Goal: Task Accomplishment & Management: Manage account settings

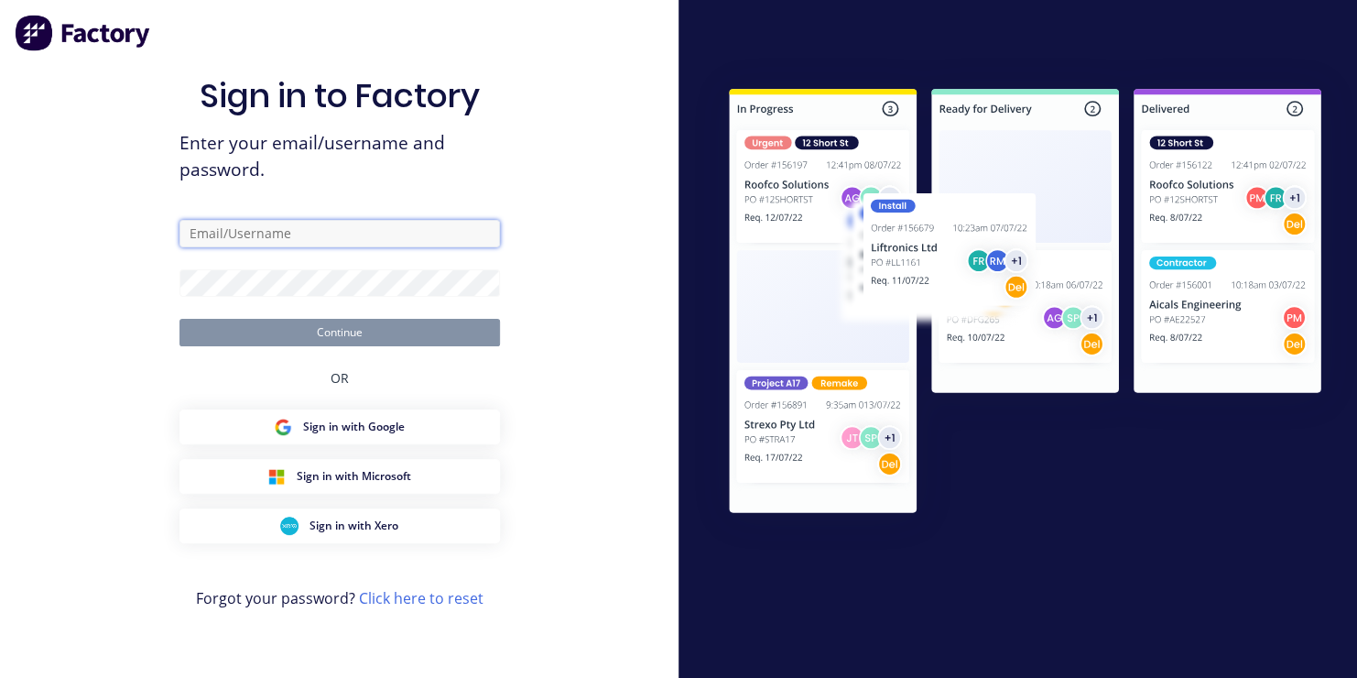
type input "[EMAIL_ADDRESS][DOMAIN_NAME]"
click at [357, 337] on button "Continue" at bounding box center [339, 332] width 320 height 27
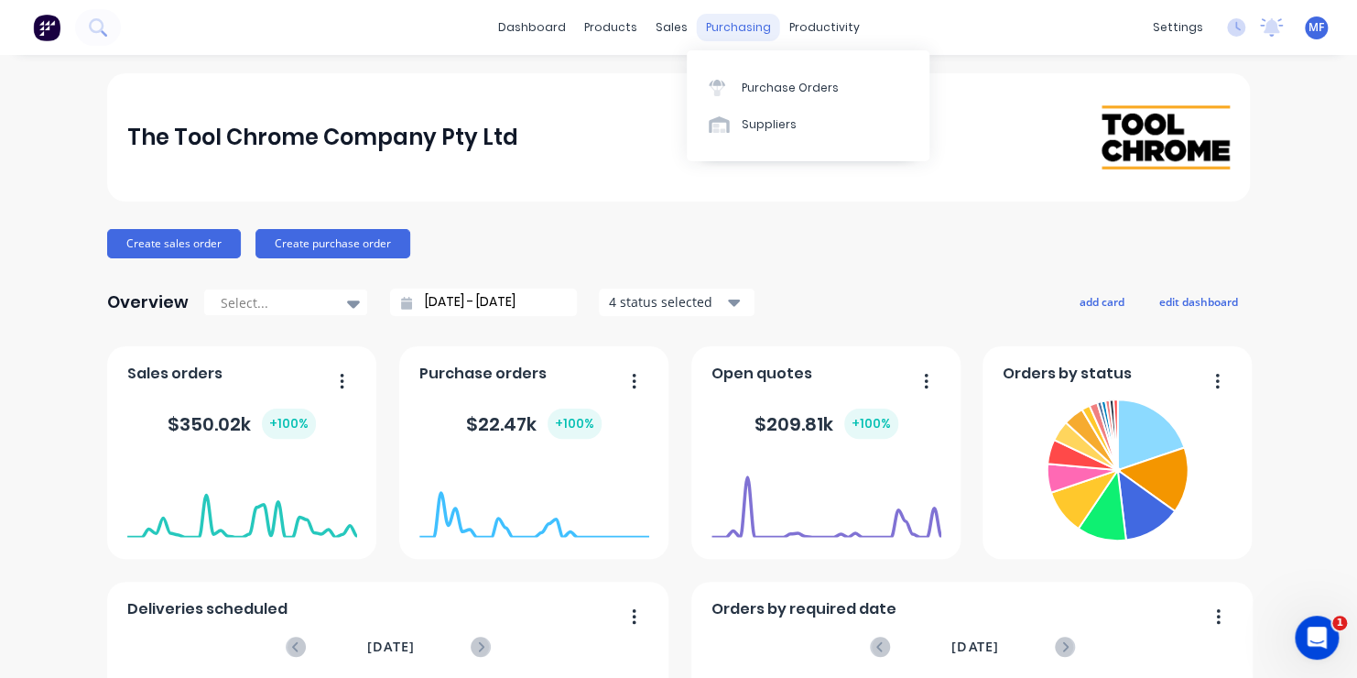
click at [726, 26] on div "purchasing" at bounding box center [738, 27] width 83 height 27
click at [759, 86] on div "Purchase Orders" at bounding box center [790, 88] width 97 height 16
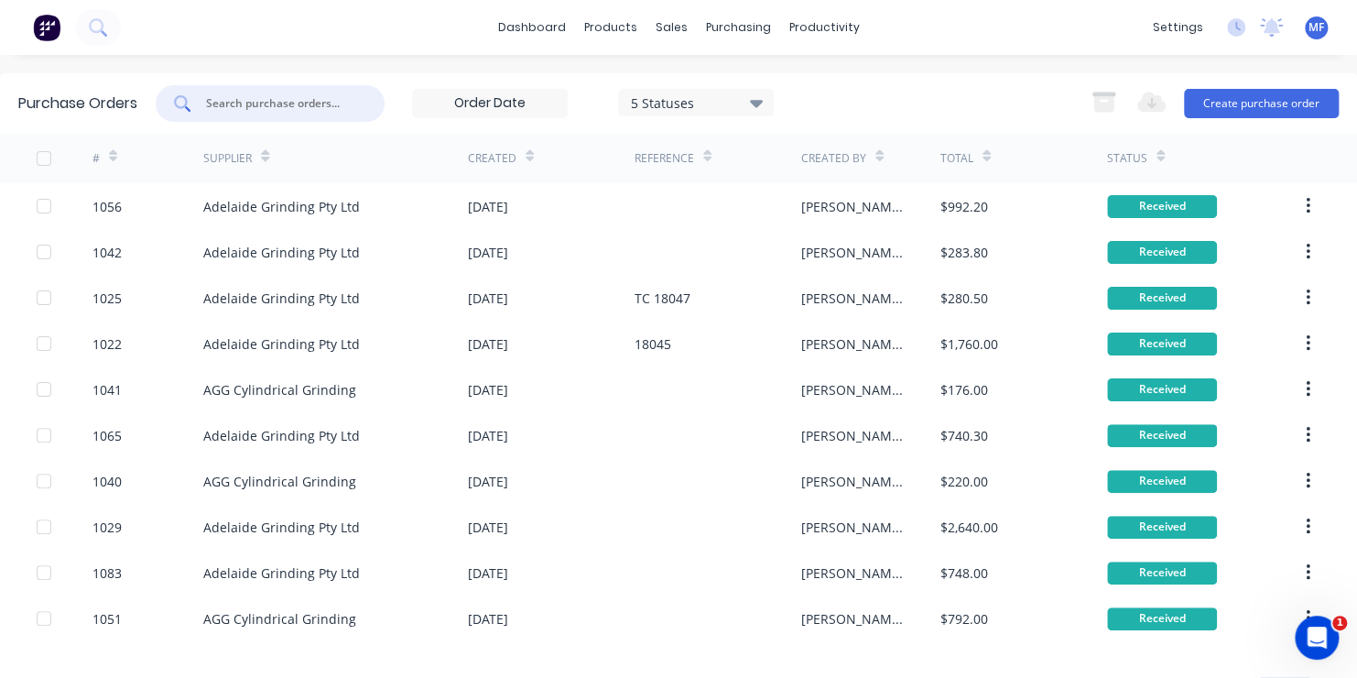
click at [262, 103] on input "text" at bounding box center [280, 103] width 152 height 18
type input "1140"
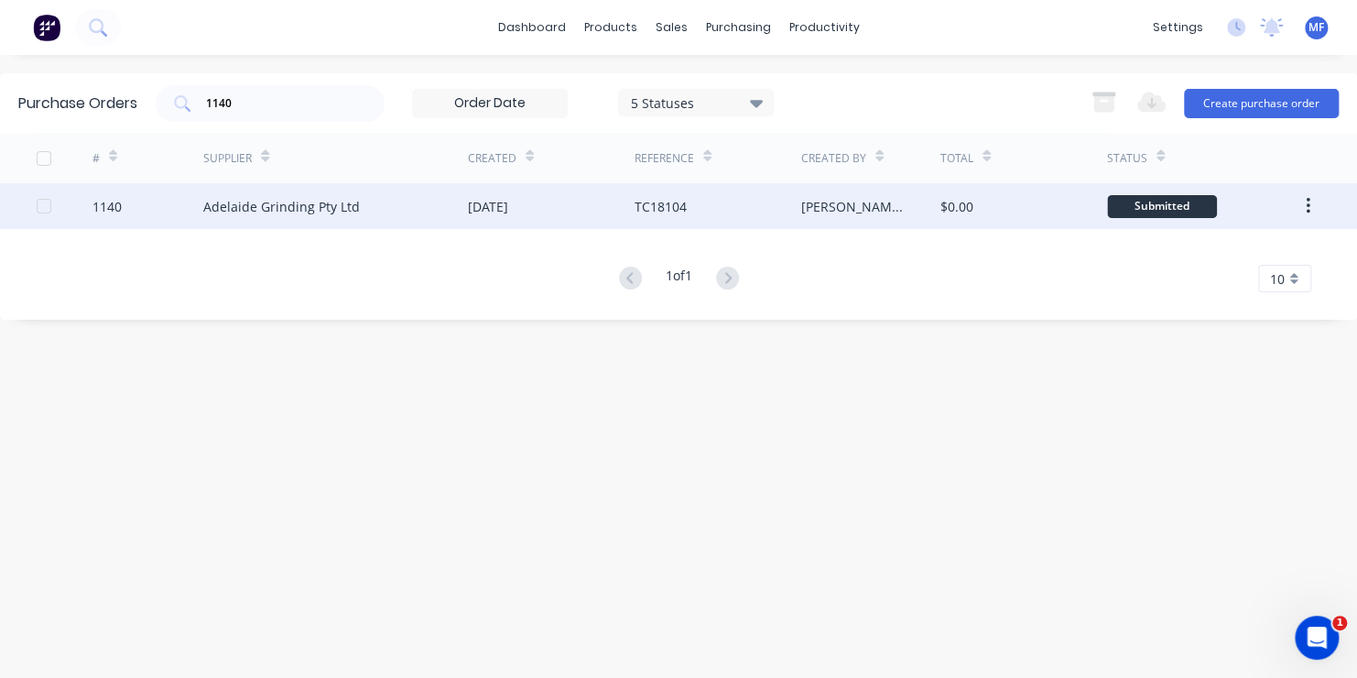
click at [1162, 204] on div "Submitted" at bounding box center [1162, 206] width 110 height 23
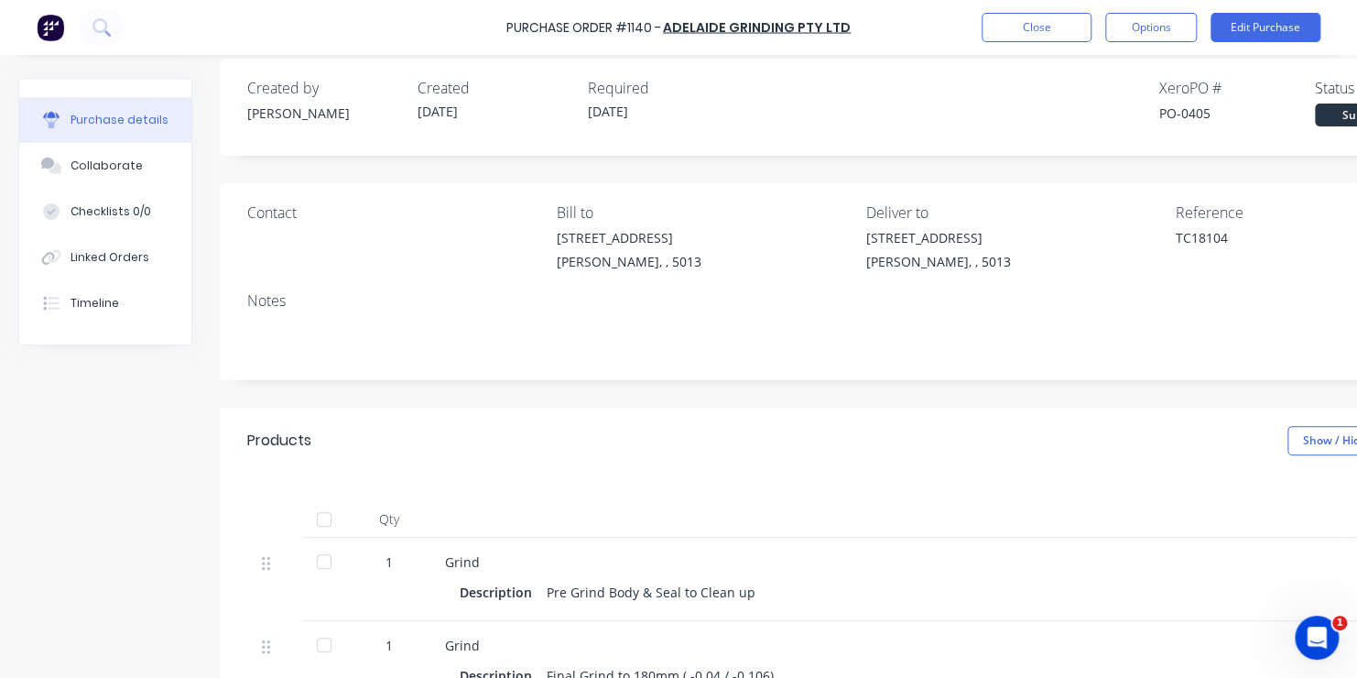
scroll to position [73, 0]
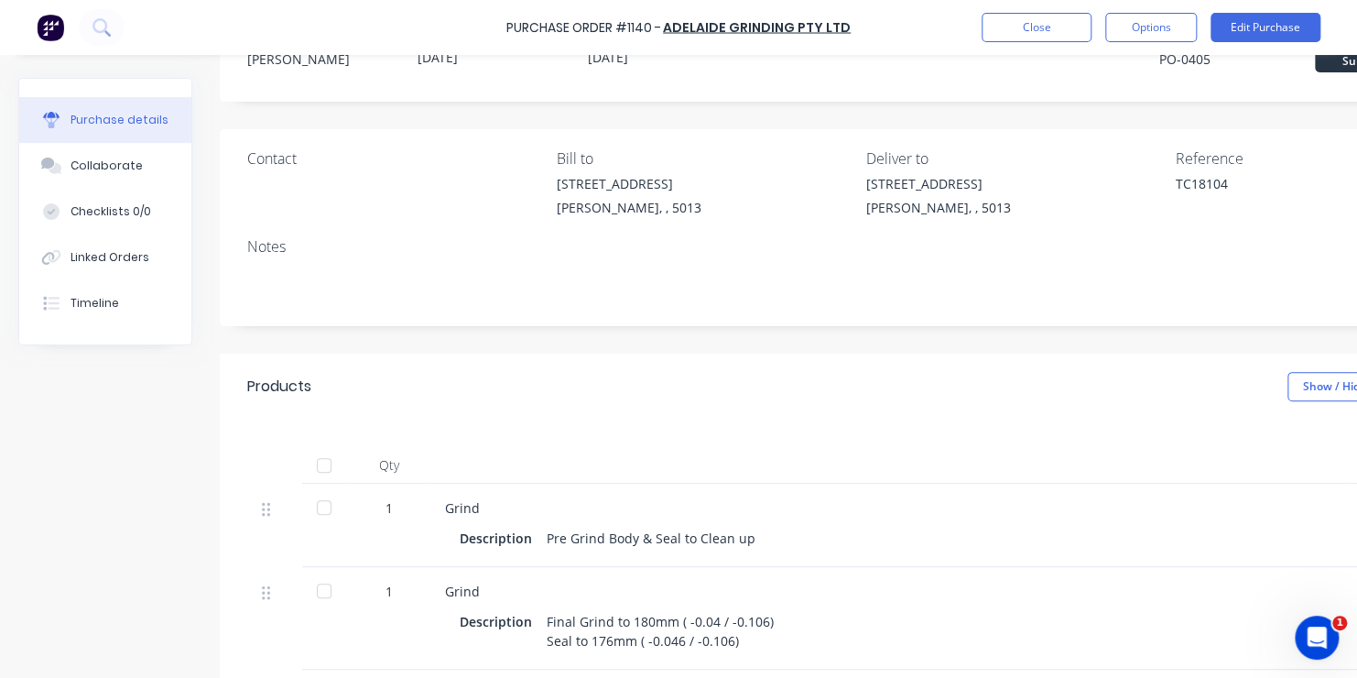
click at [1341, 648] on div "Grind Description Final Grind to 180mm ( -0.04 / -0.106) Seal to 176mm ( -0.046…" at bounding box center [888, 618] width 916 height 103
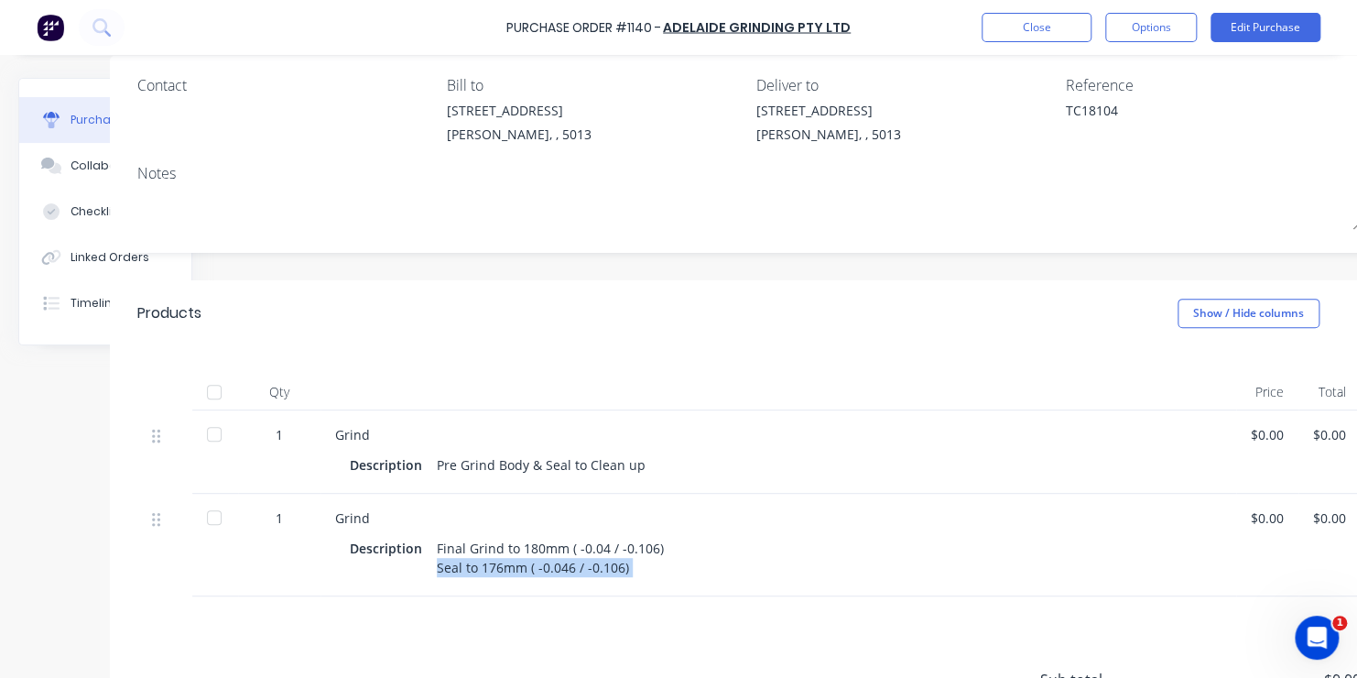
scroll to position [147, 147]
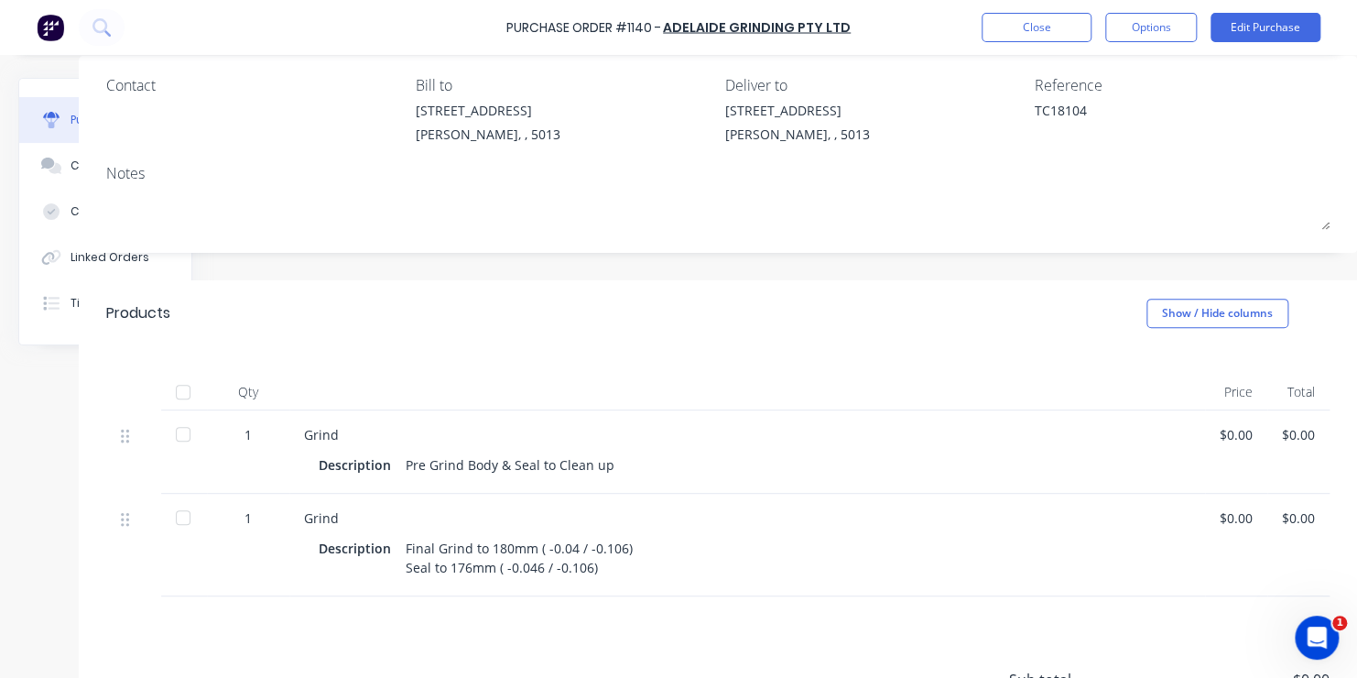
click at [1227, 516] on div "$0.00" at bounding box center [1236, 517] width 33 height 19
click at [1272, 27] on button "Edit Purchase" at bounding box center [1266, 27] width 110 height 29
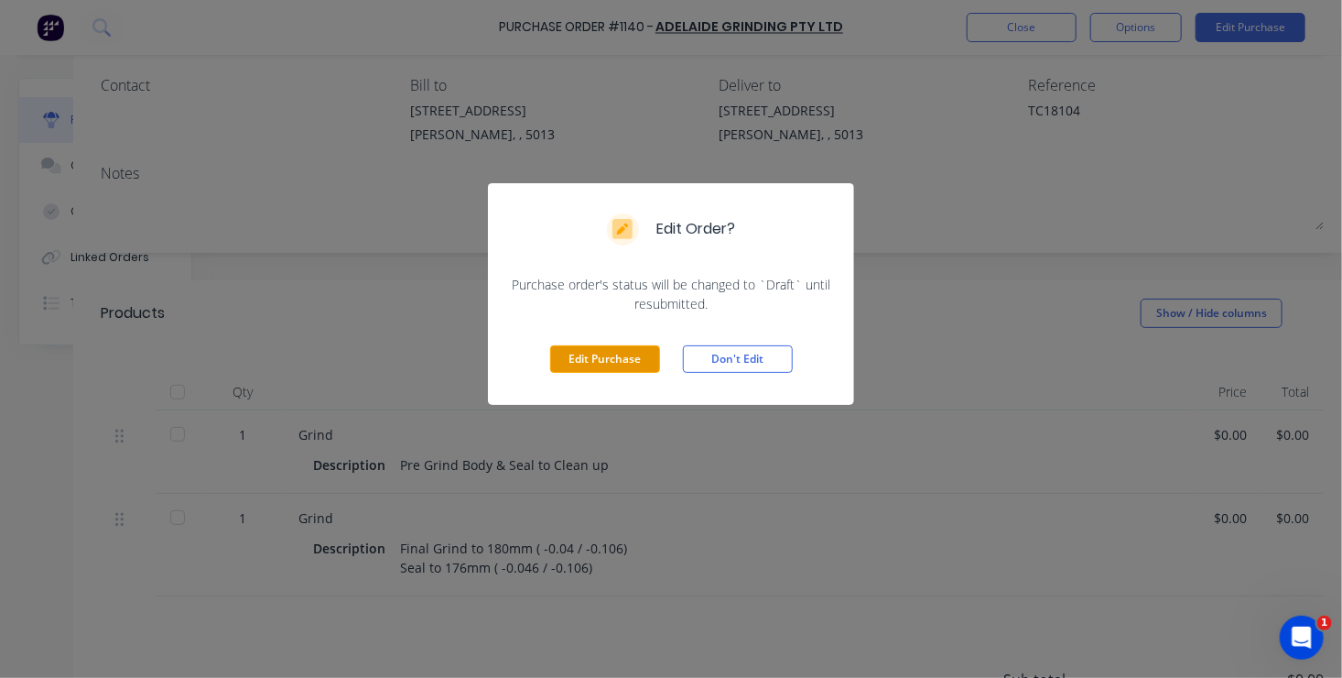
click at [620, 354] on button "Edit Purchase" at bounding box center [605, 358] width 110 height 27
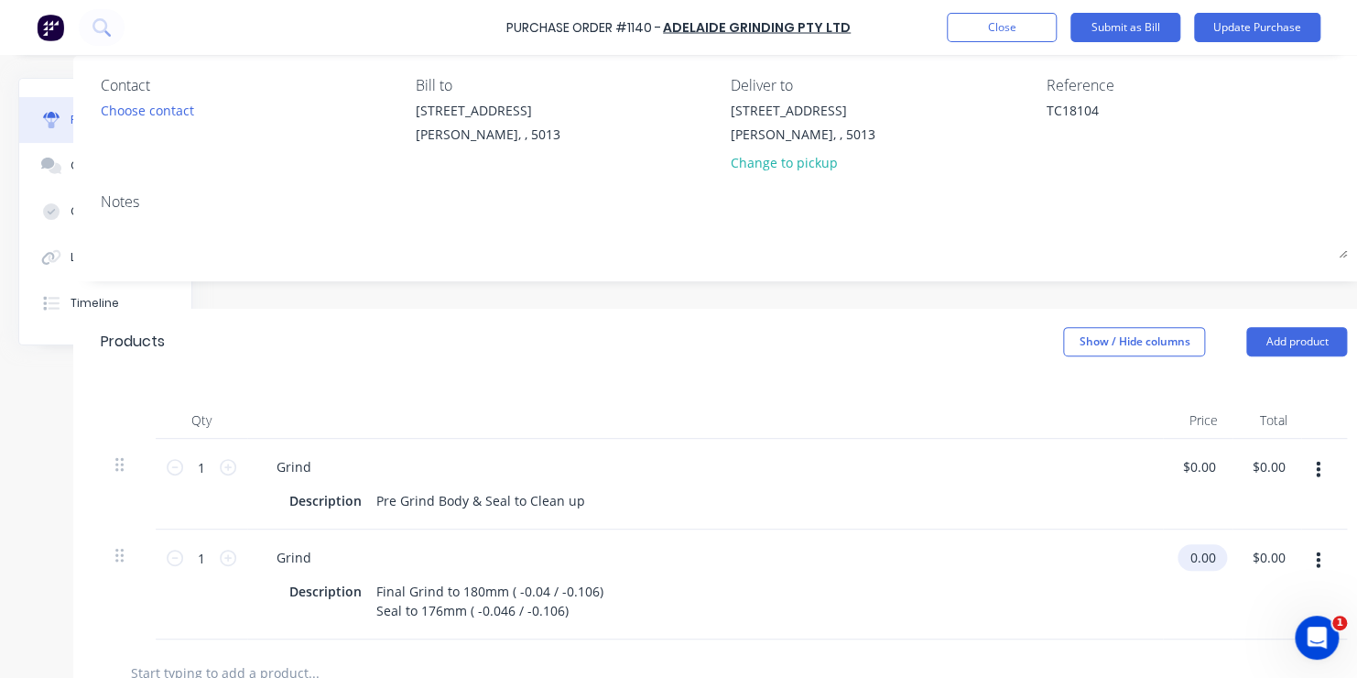
click at [1197, 557] on input "0.00" at bounding box center [1199, 557] width 42 height 27
click at [1197, 557] on input "0.00" at bounding box center [1202, 557] width 35 height 27
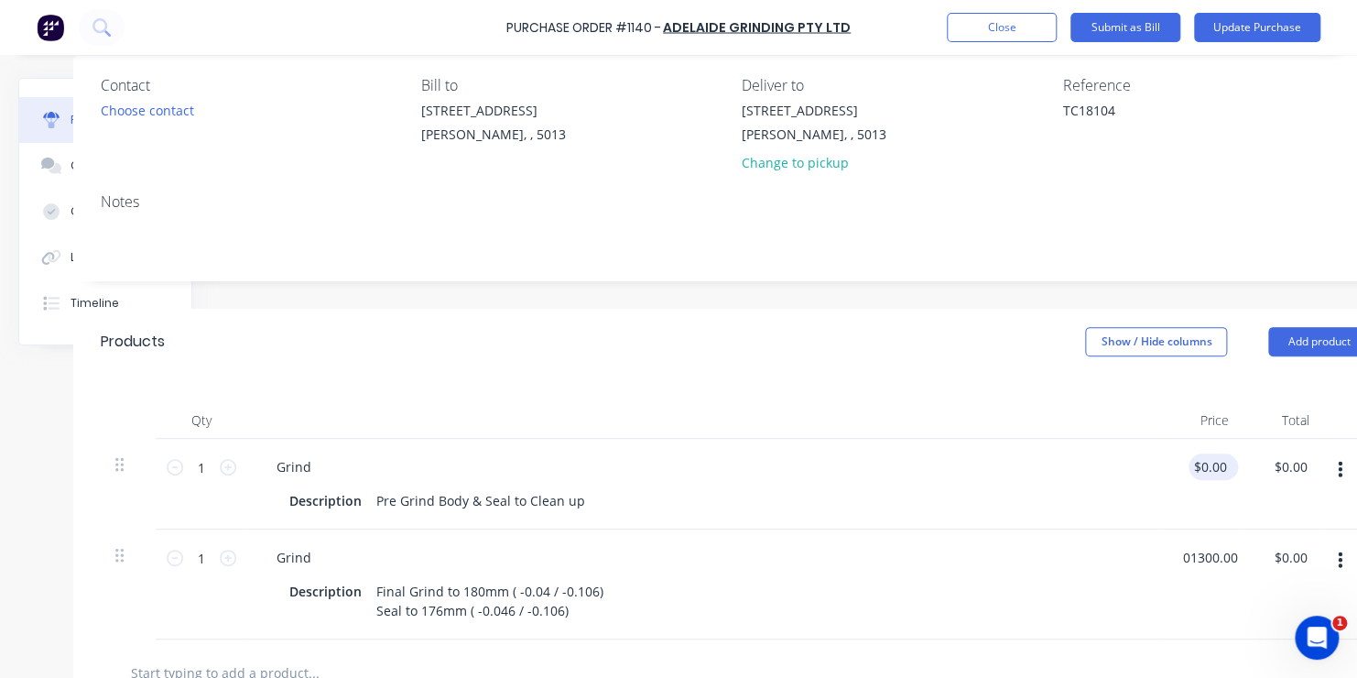
type input "01300.00"
type input "0.00"
type input "$1,300.00"
click at [1207, 469] on div "0.00 $0.00" at bounding box center [1203, 484] width 81 height 91
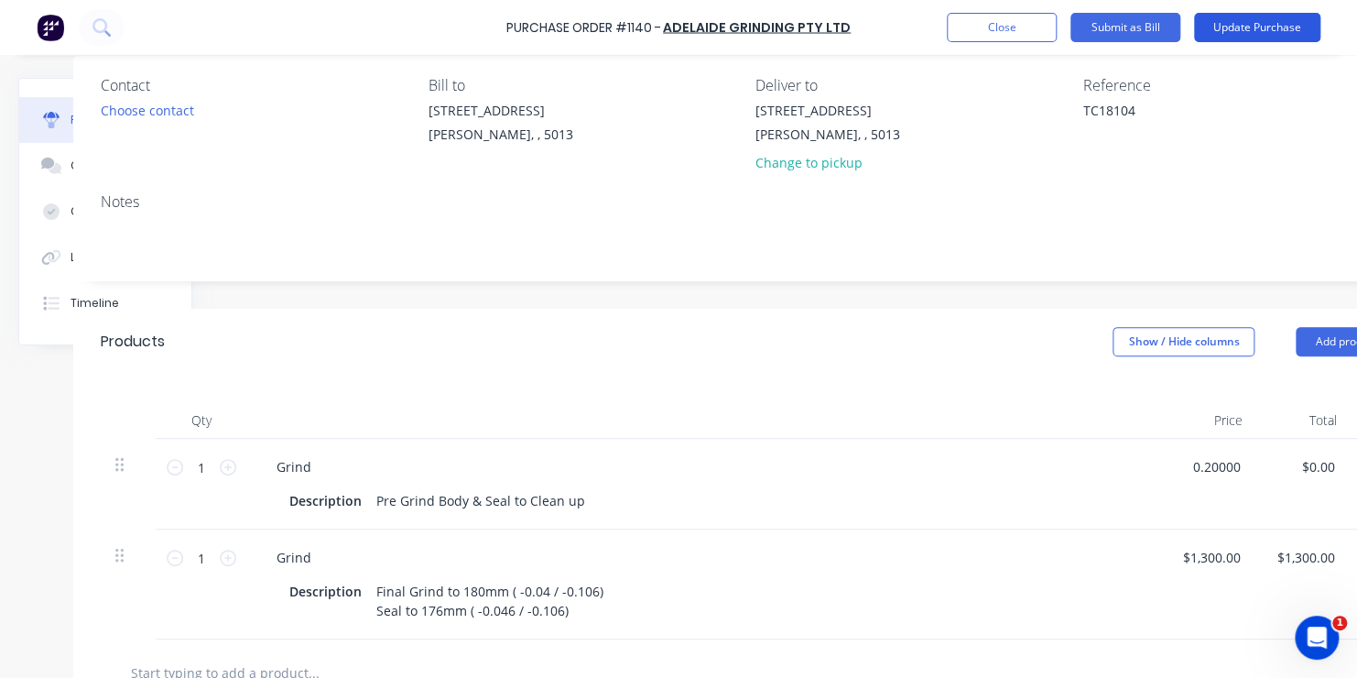
type input "$0.20"
click at [1254, 21] on button "Update Purchase" at bounding box center [1257, 27] width 126 height 29
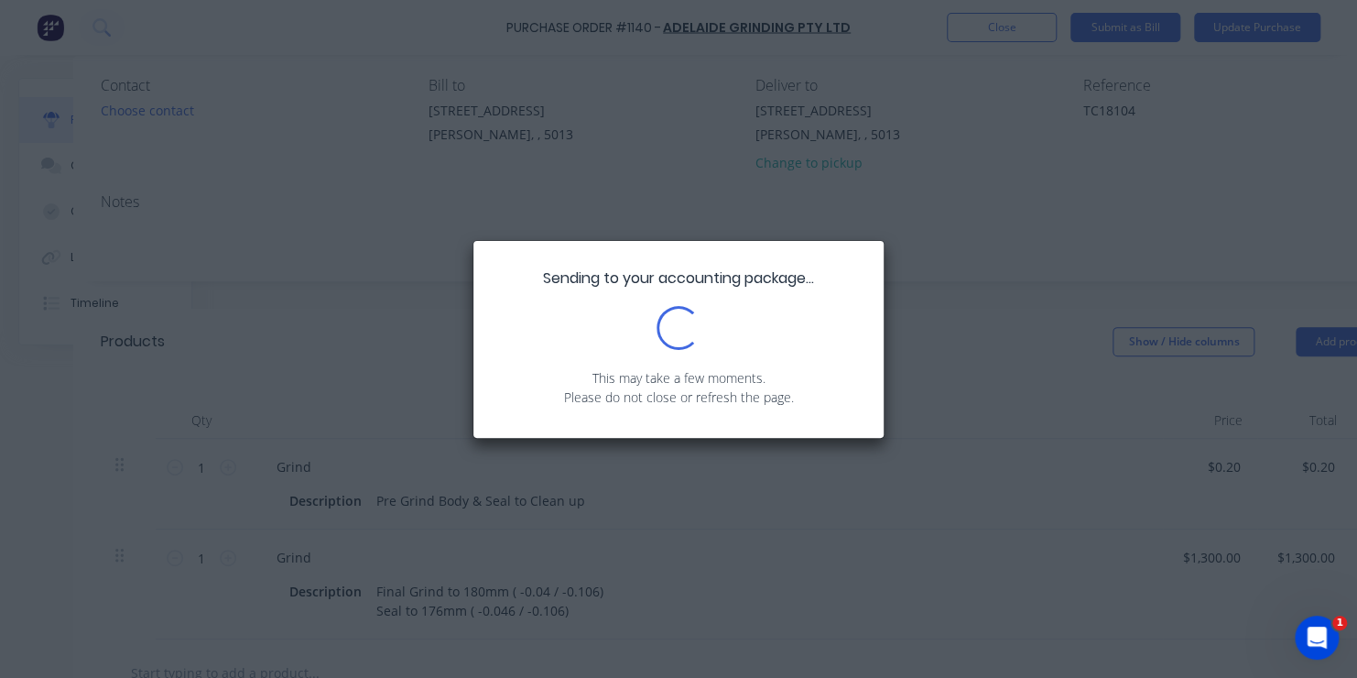
scroll to position [0, 0]
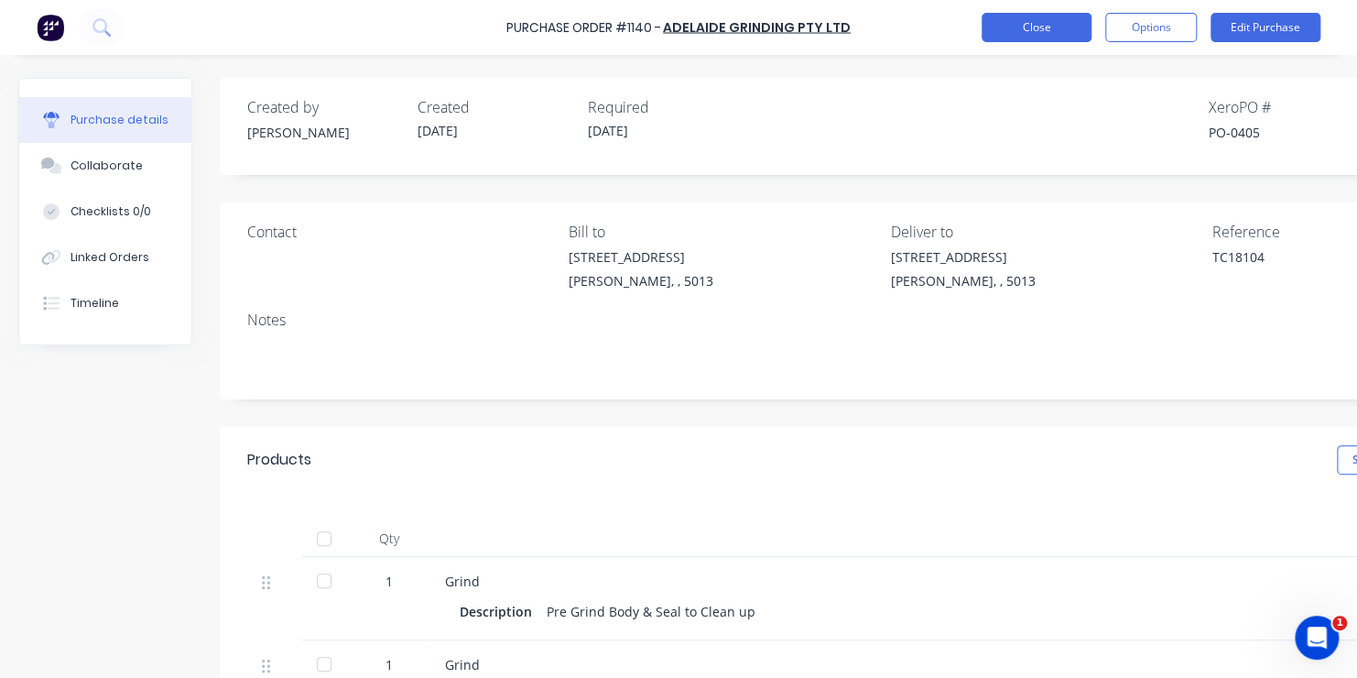
click at [1044, 22] on button "Close" at bounding box center [1037, 27] width 110 height 29
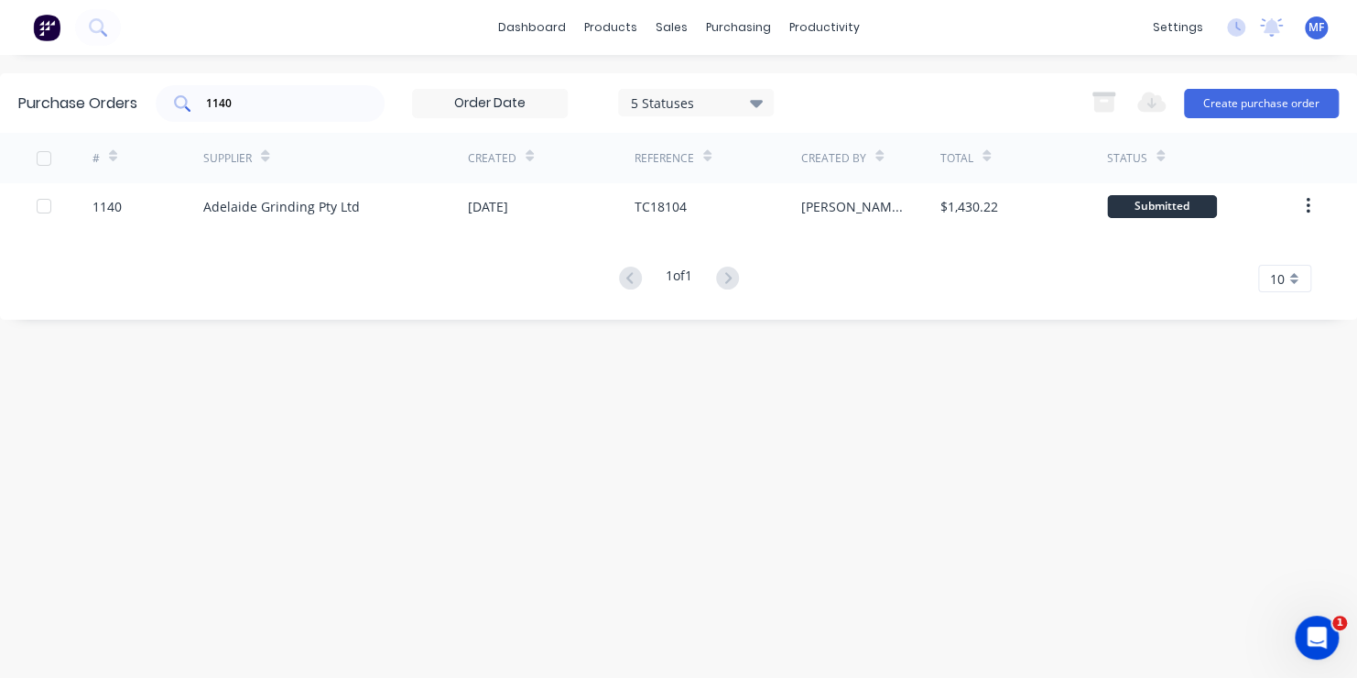
click at [246, 99] on input "1140" at bounding box center [280, 103] width 152 height 18
type input "1081"
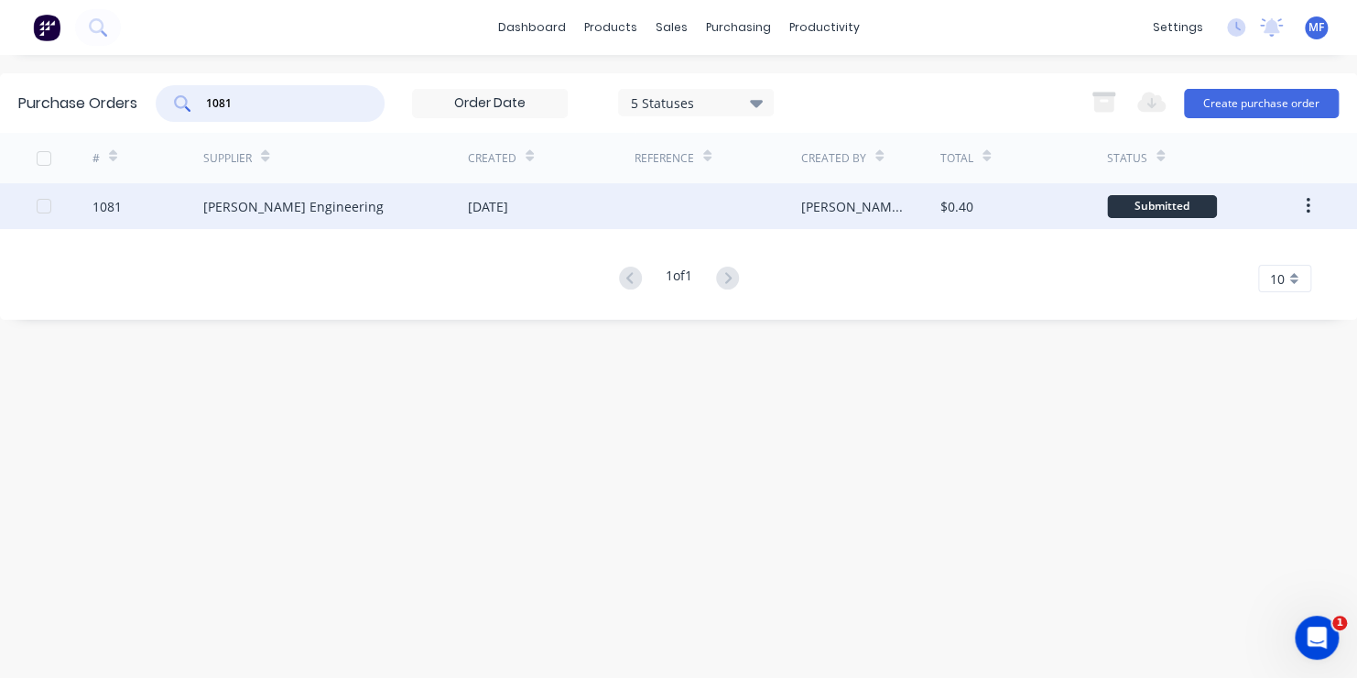
click at [1165, 202] on div "Submitted" at bounding box center [1162, 206] width 110 height 23
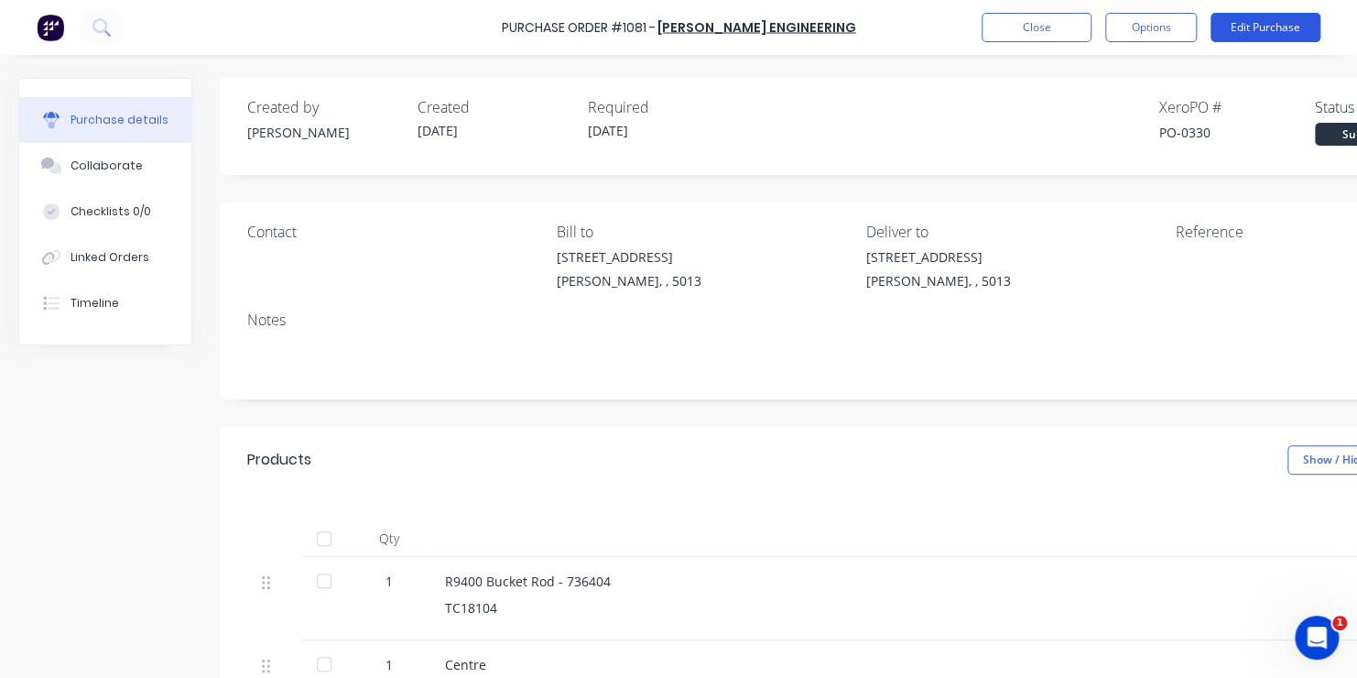
click at [1269, 22] on button "Edit Purchase" at bounding box center [1266, 27] width 110 height 29
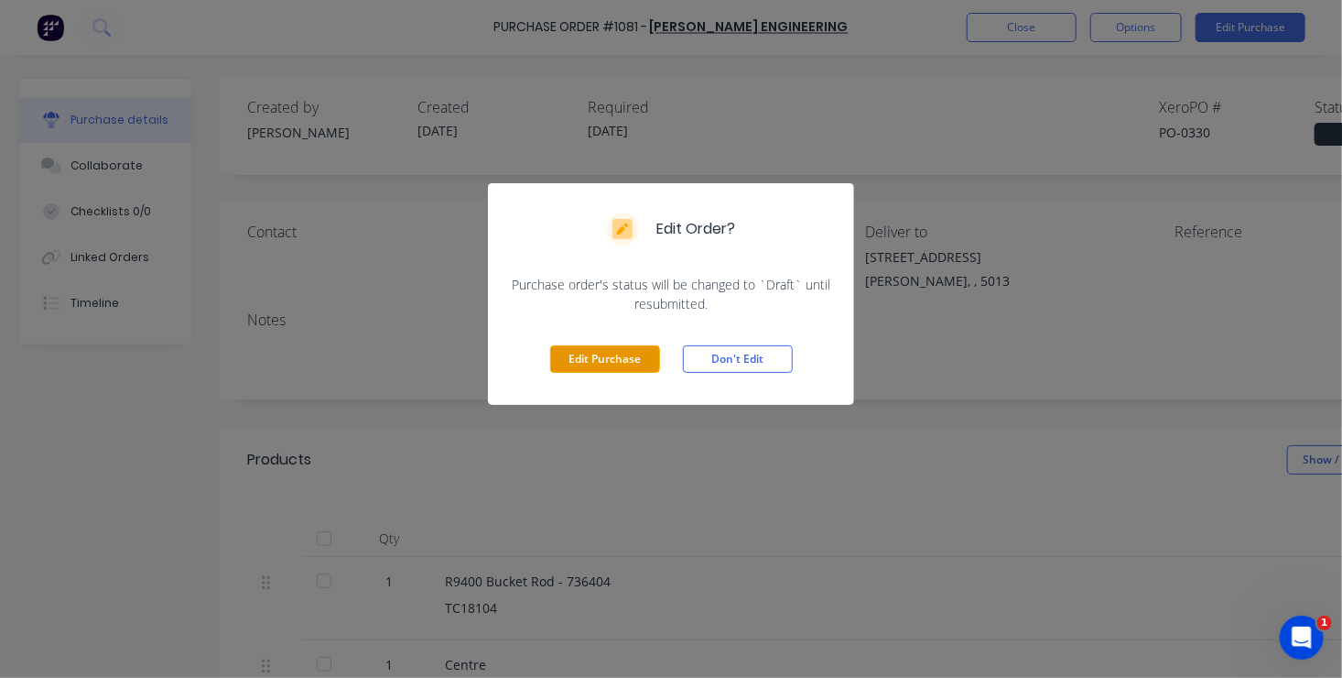
click at [592, 359] on button "Edit Purchase" at bounding box center [605, 358] width 110 height 27
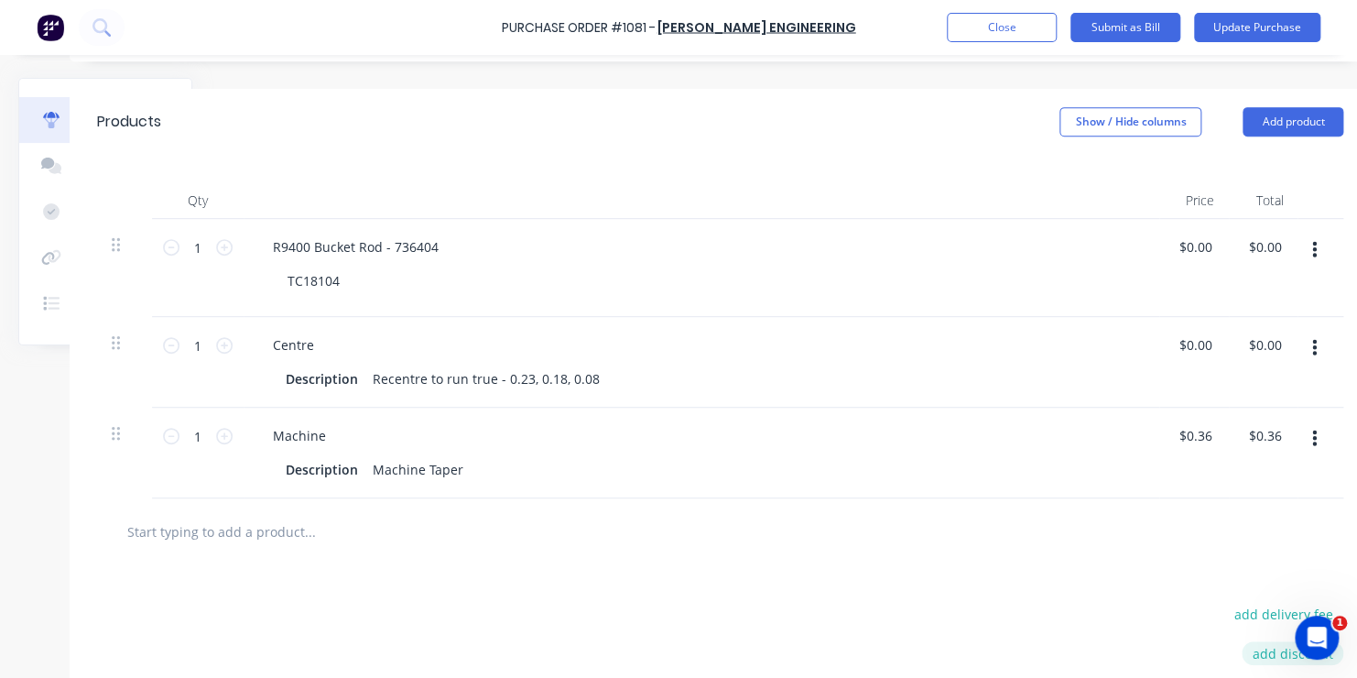
scroll to position [366, 158]
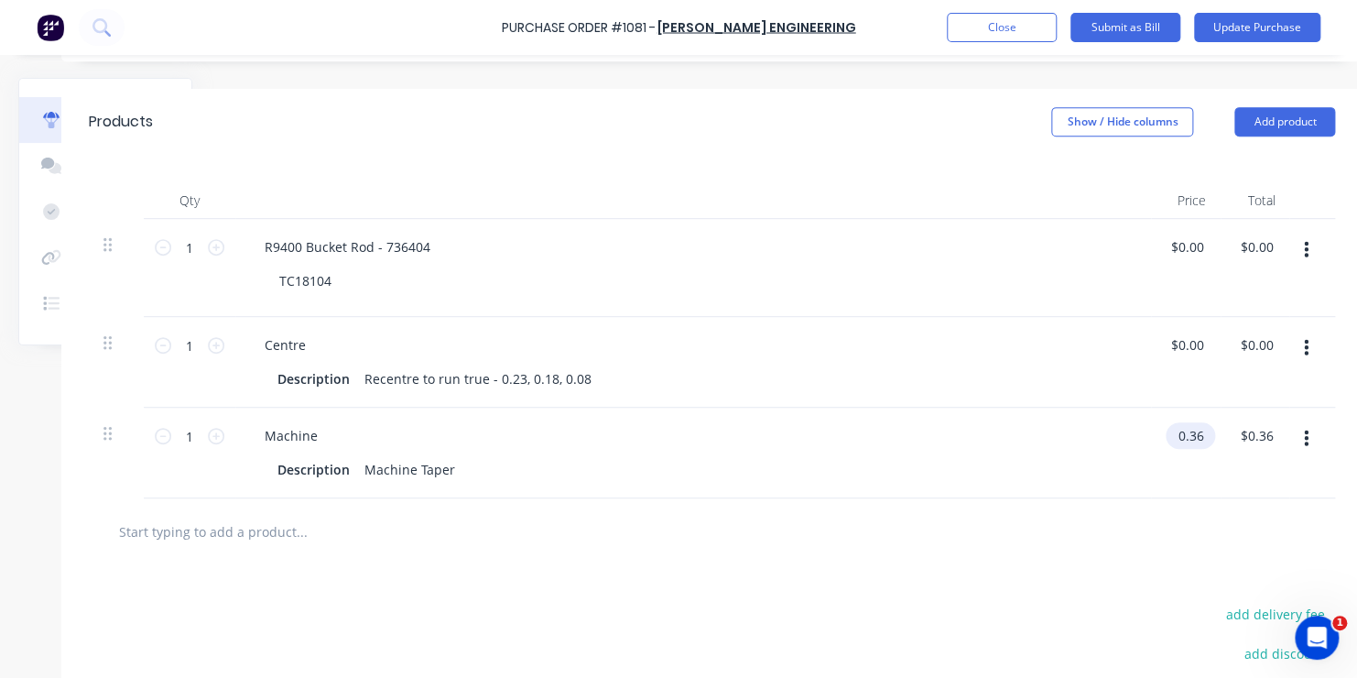
click at [1184, 437] on input "0.36" at bounding box center [1187, 435] width 42 height 27
click at [1202, 432] on input "0.36" at bounding box center [1190, 435] width 35 height 27
click at [1198, 434] on input "0." at bounding box center [1195, 435] width 26 height 27
type input "$363.00"
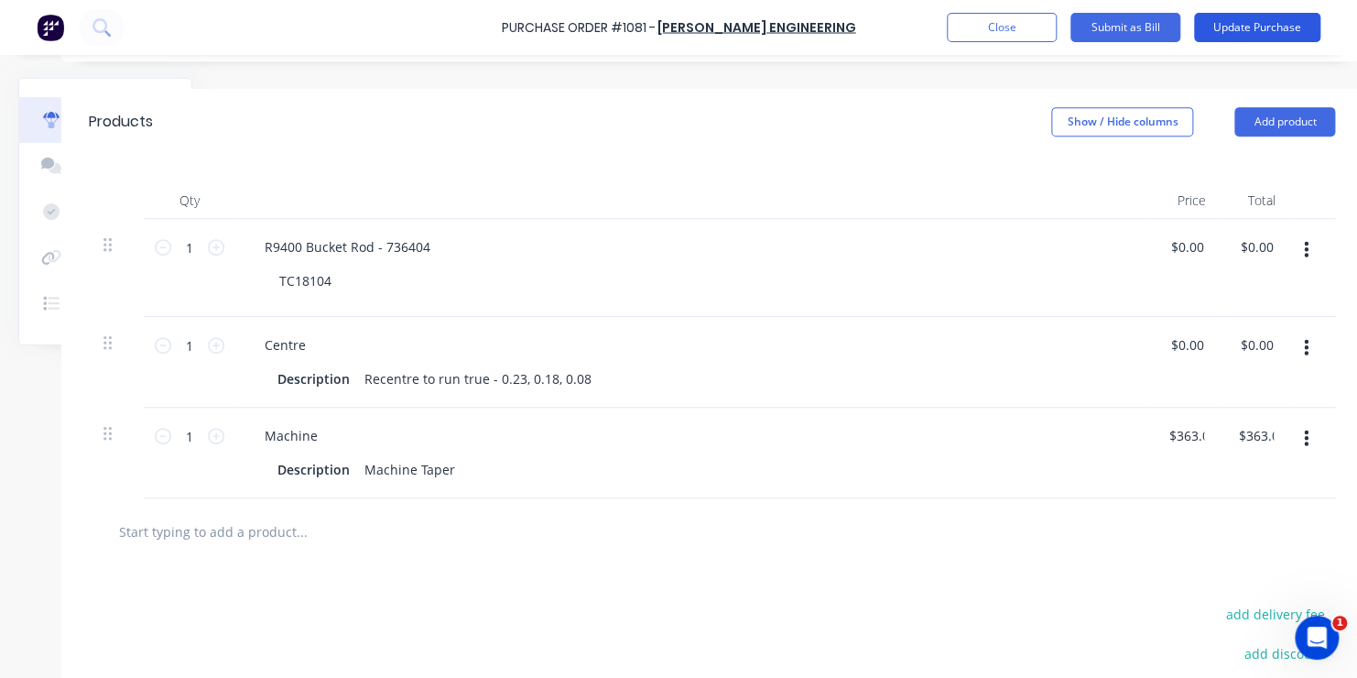
click at [1260, 25] on button "Update Purchase" at bounding box center [1257, 27] width 126 height 29
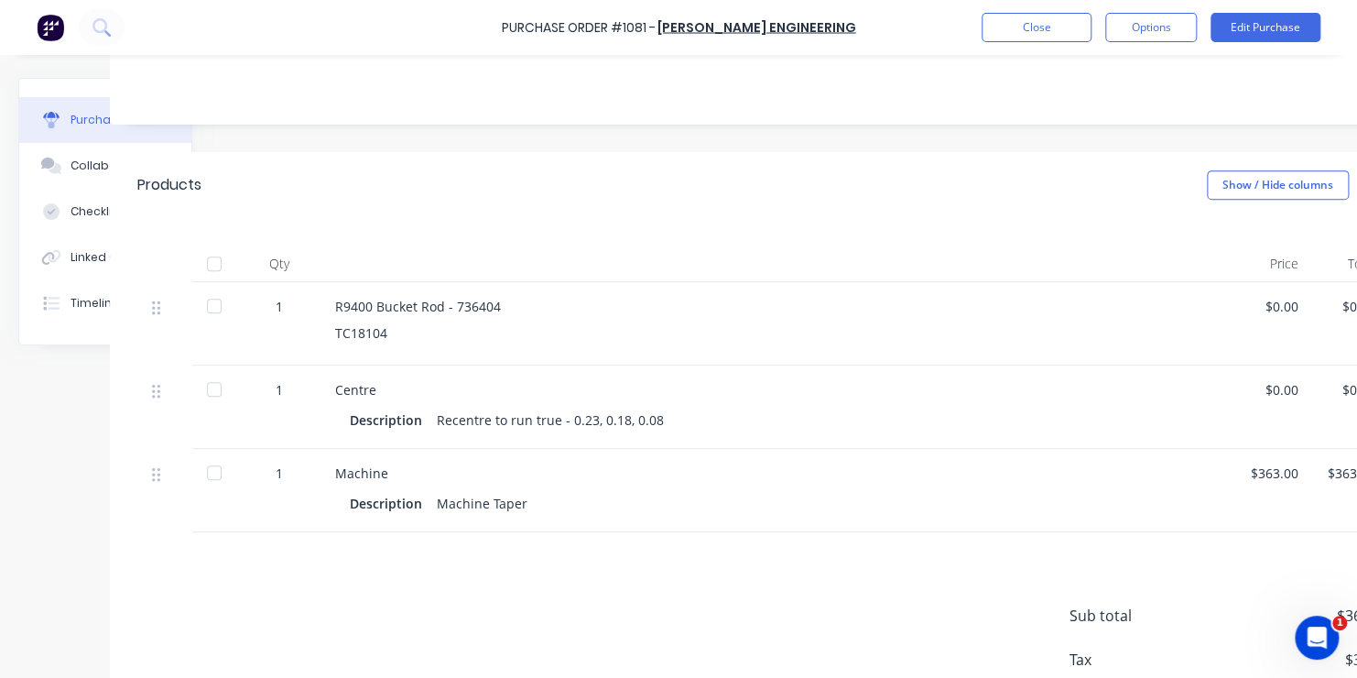
scroll to position [275, 147]
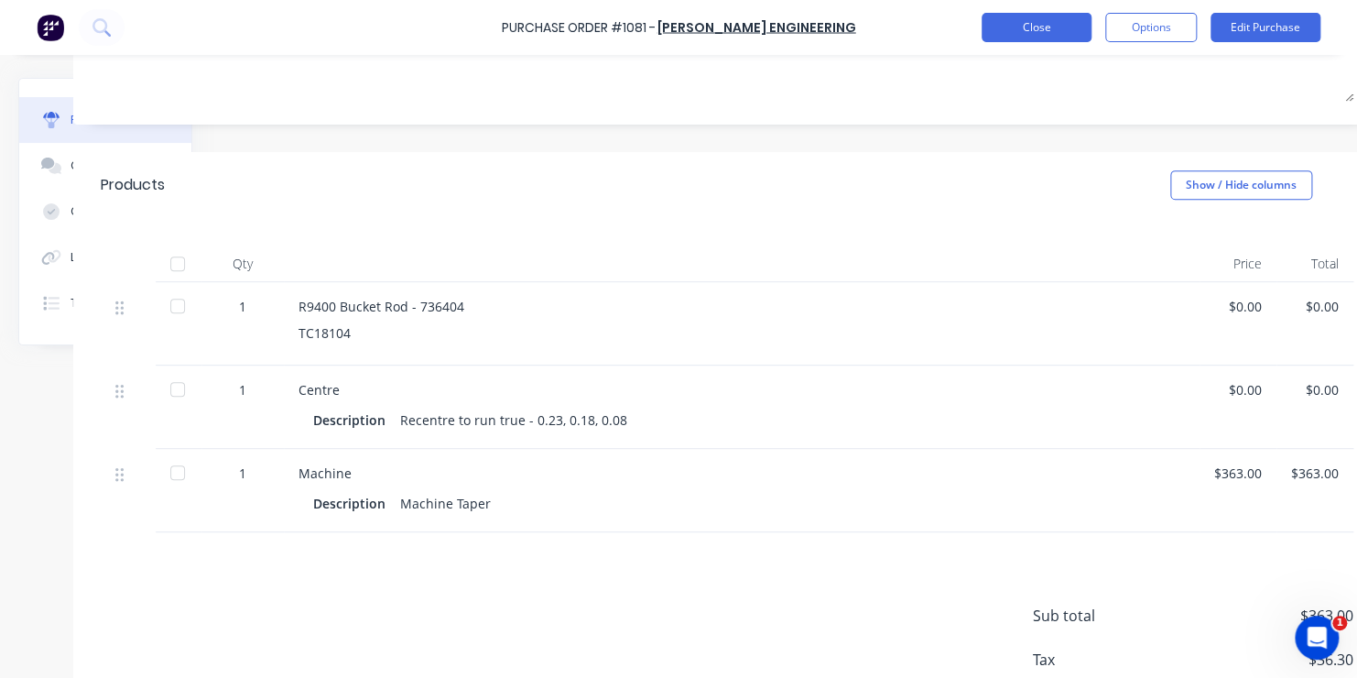
click at [1043, 25] on button "Close" at bounding box center [1037, 27] width 110 height 29
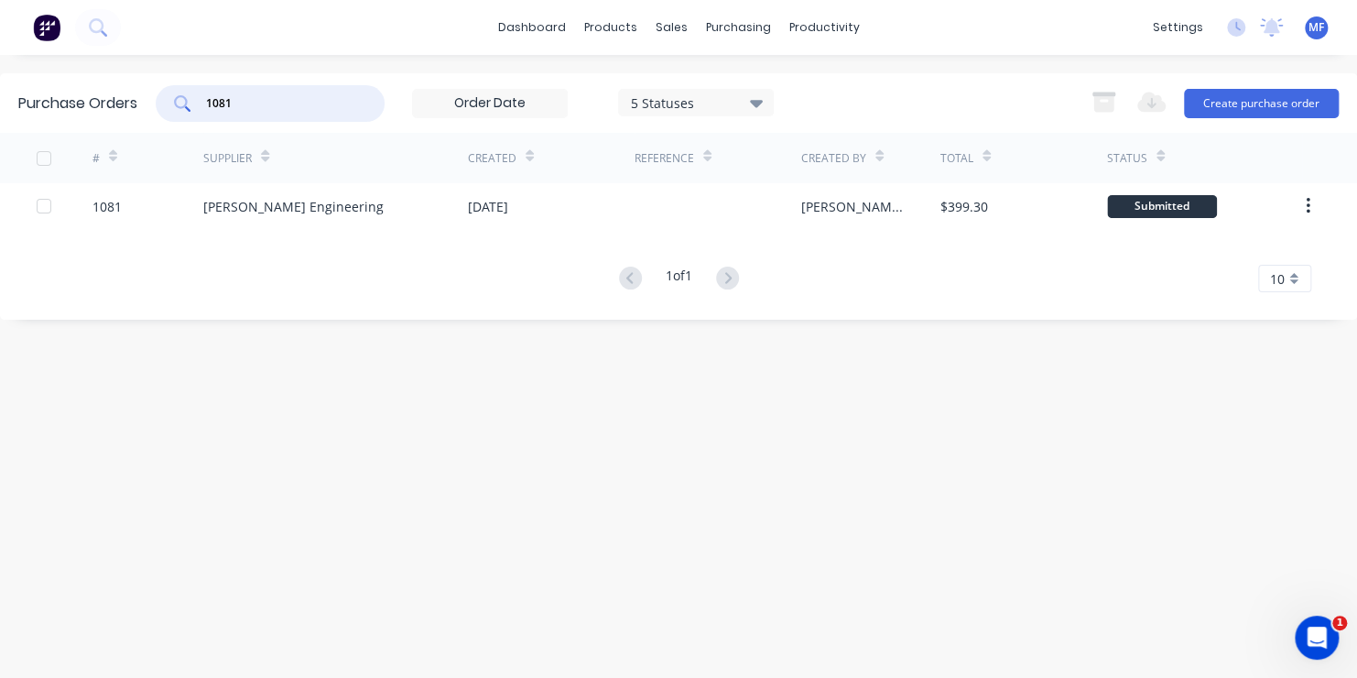
click at [244, 99] on input "1081" at bounding box center [280, 103] width 152 height 18
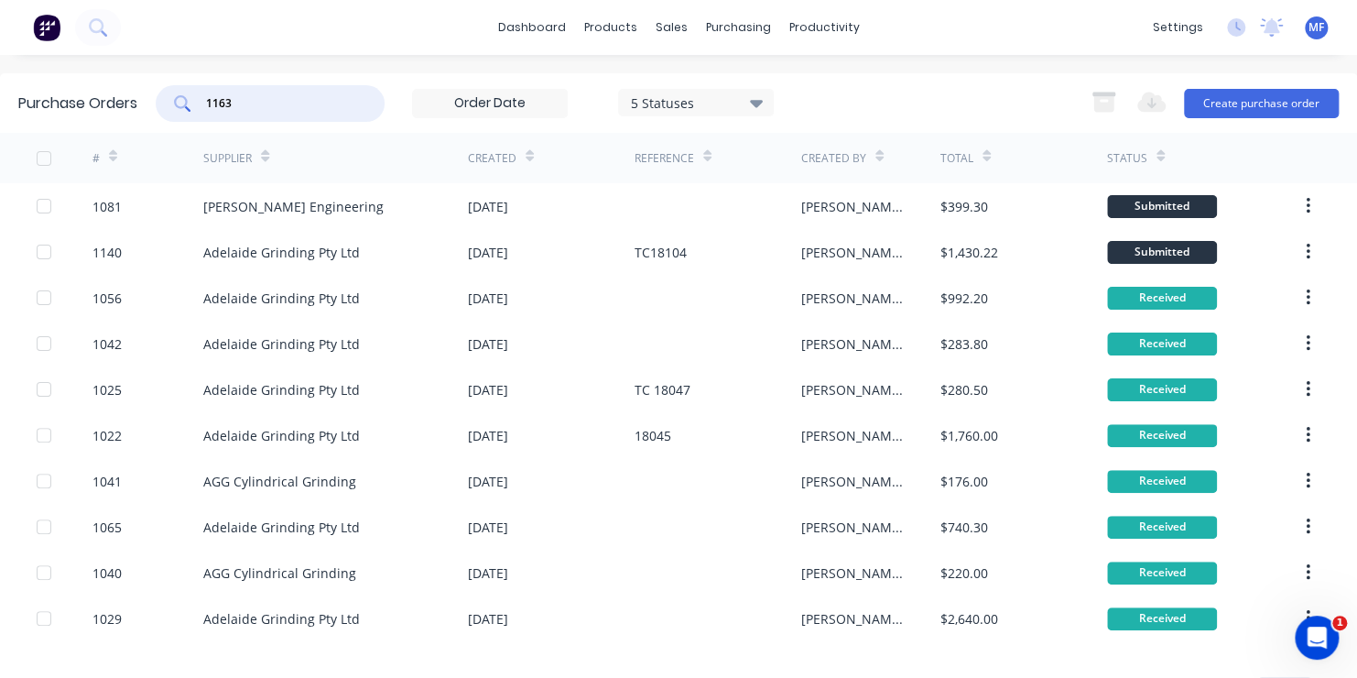
type input "1163"
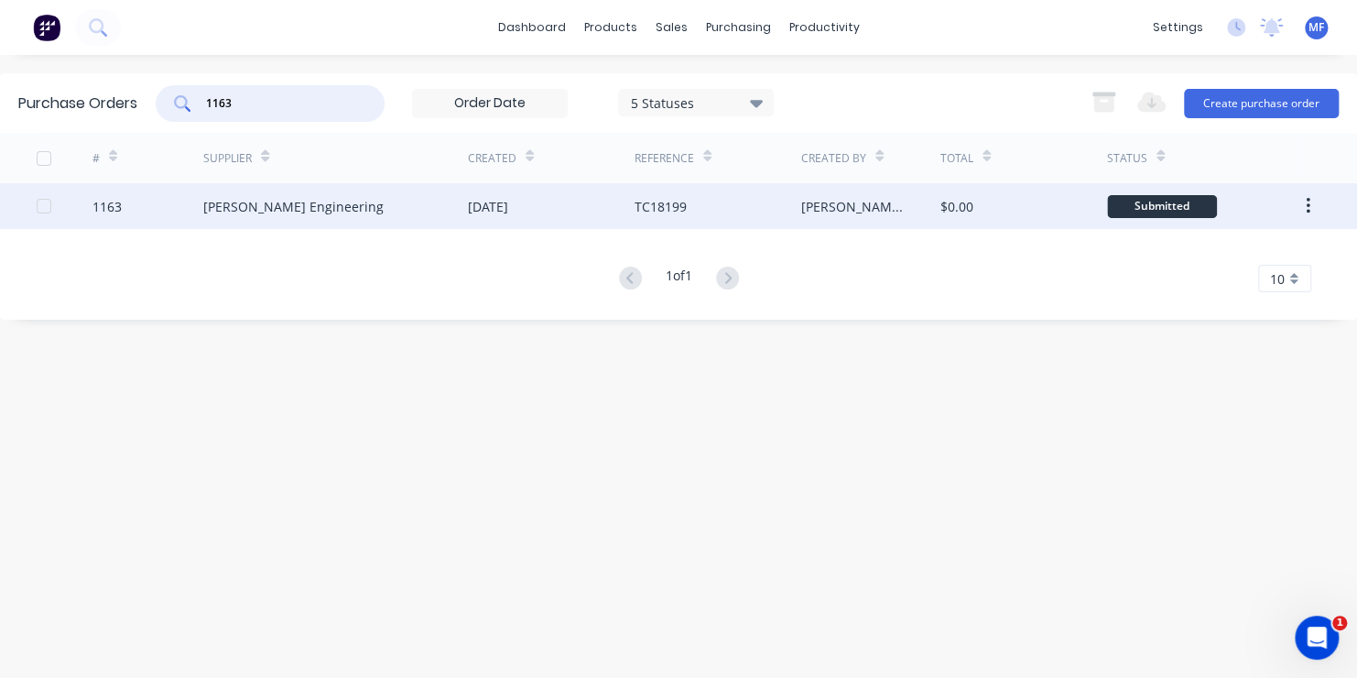
click at [1156, 206] on div "Submitted" at bounding box center [1162, 206] width 110 height 23
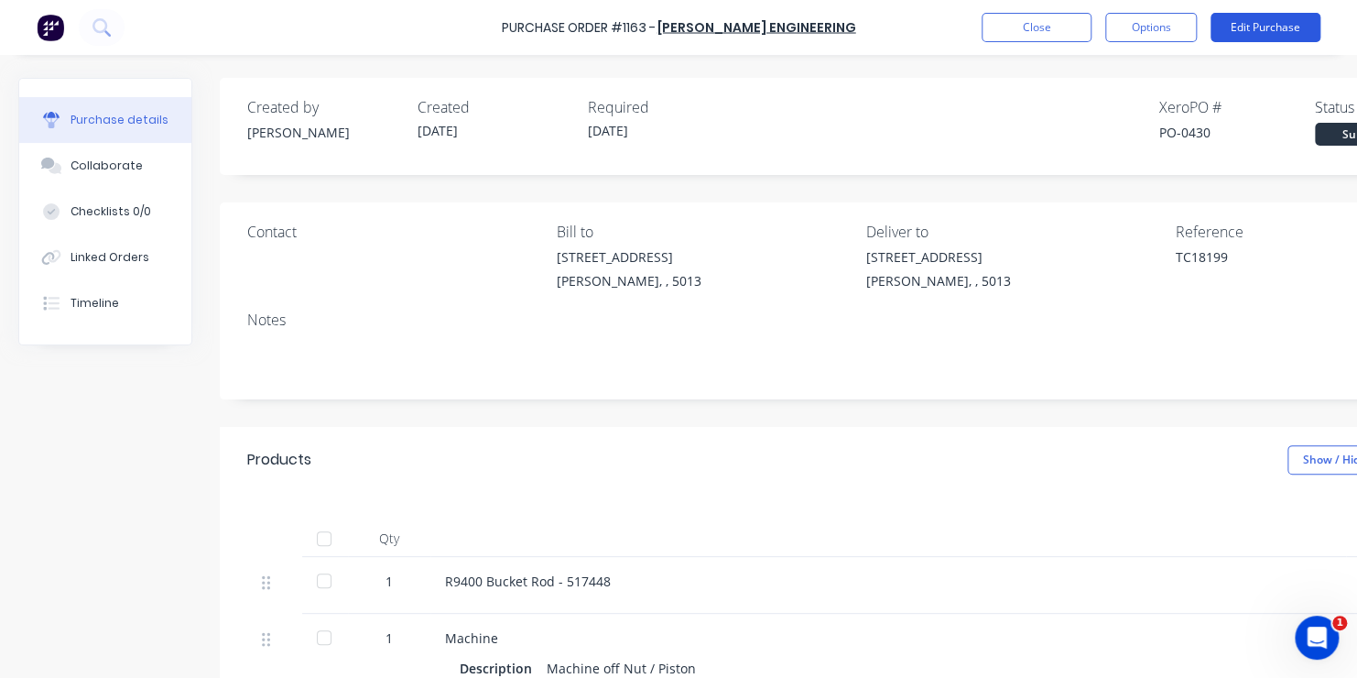
click at [1251, 22] on button "Edit Purchase" at bounding box center [1266, 27] width 110 height 29
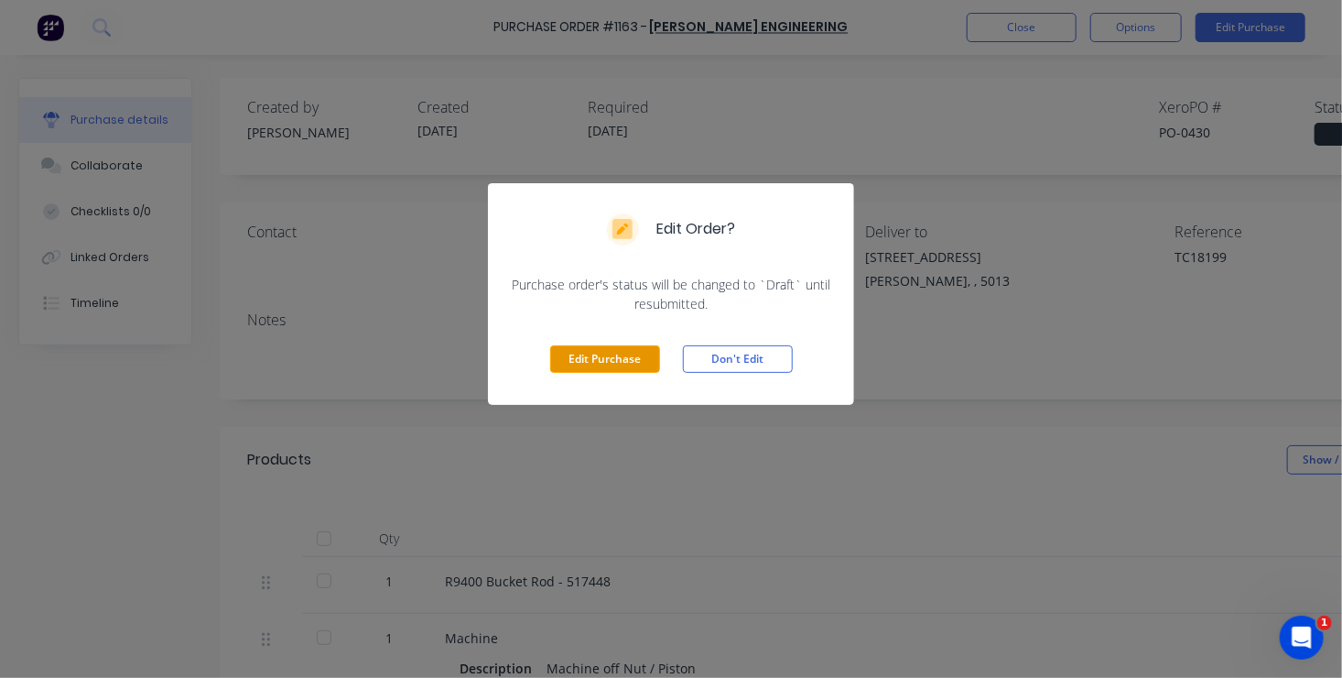
click at [612, 356] on button "Edit Purchase" at bounding box center [605, 358] width 110 height 27
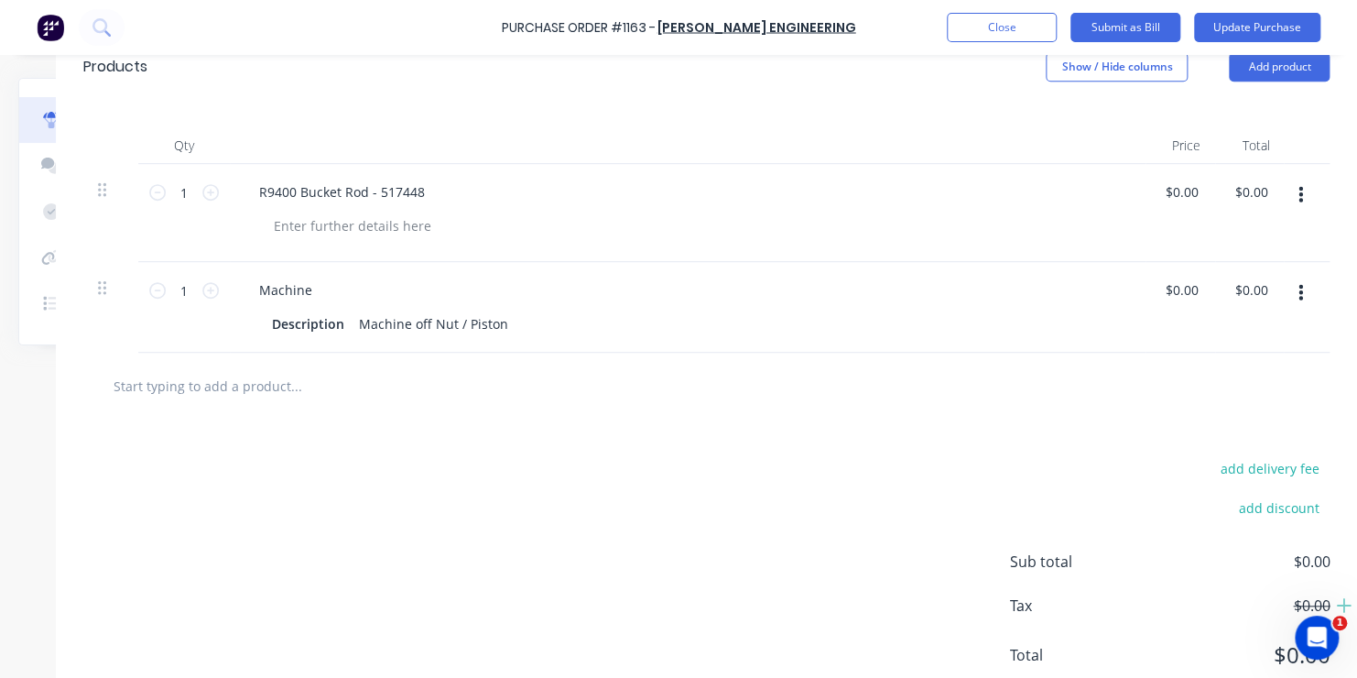
scroll to position [421, 179]
click at [1167, 290] on input "0.00" at bounding box center [1184, 290] width 35 height 27
type input "$546.00"
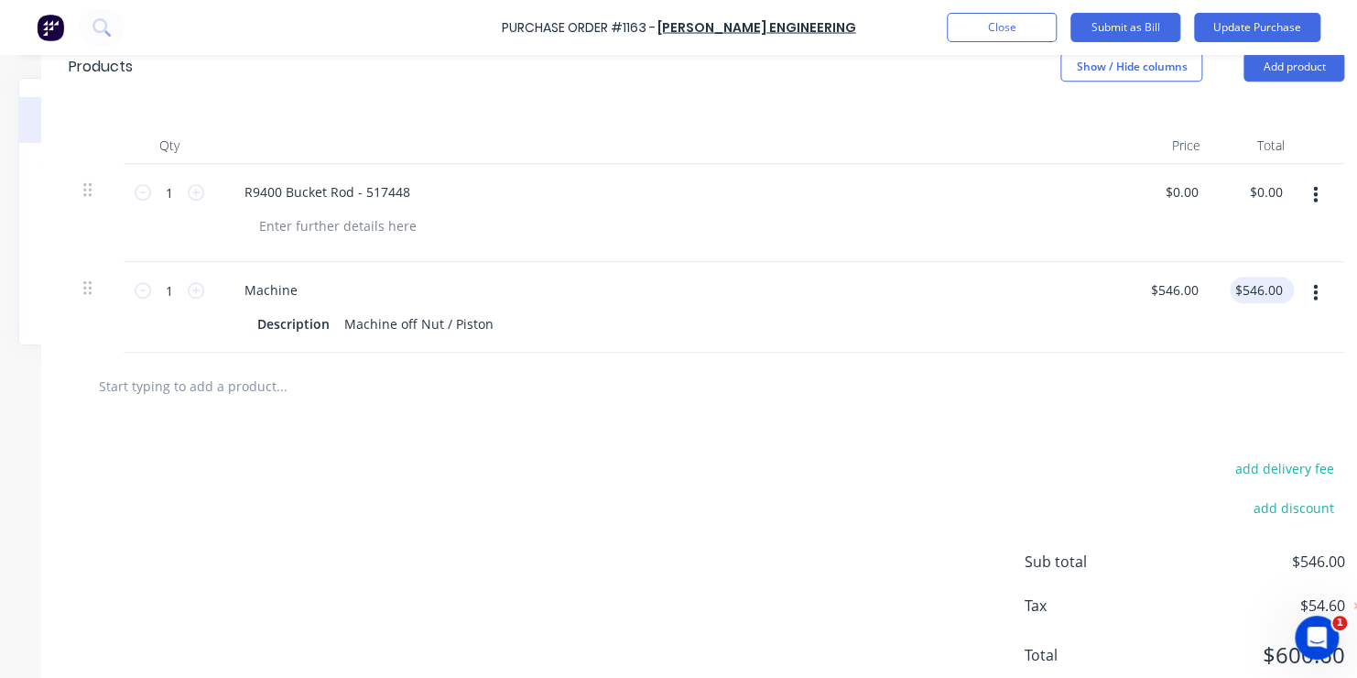
click at [1261, 280] on div "$546.00 $546.00" at bounding box center [1262, 290] width 64 height 27
click at [1254, 22] on button "Update Purchase" at bounding box center [1257, 27] width 126 height 29
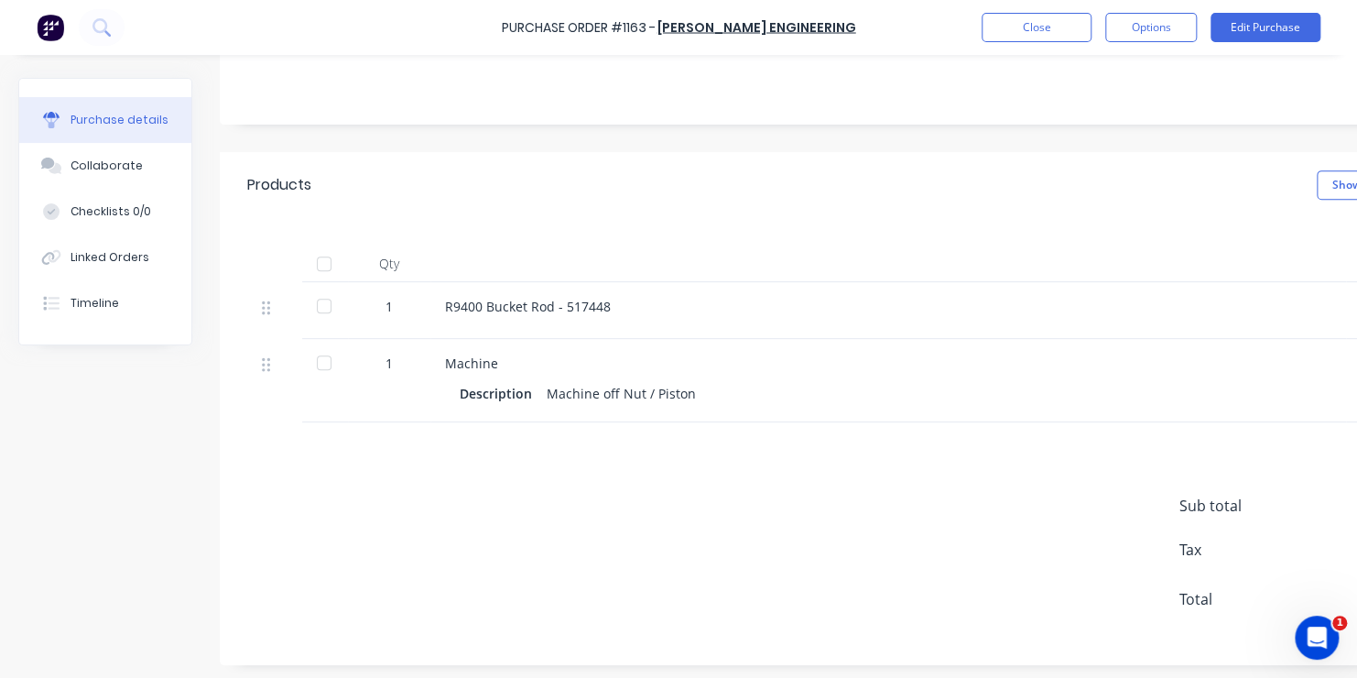
scroll to position [0, 0]
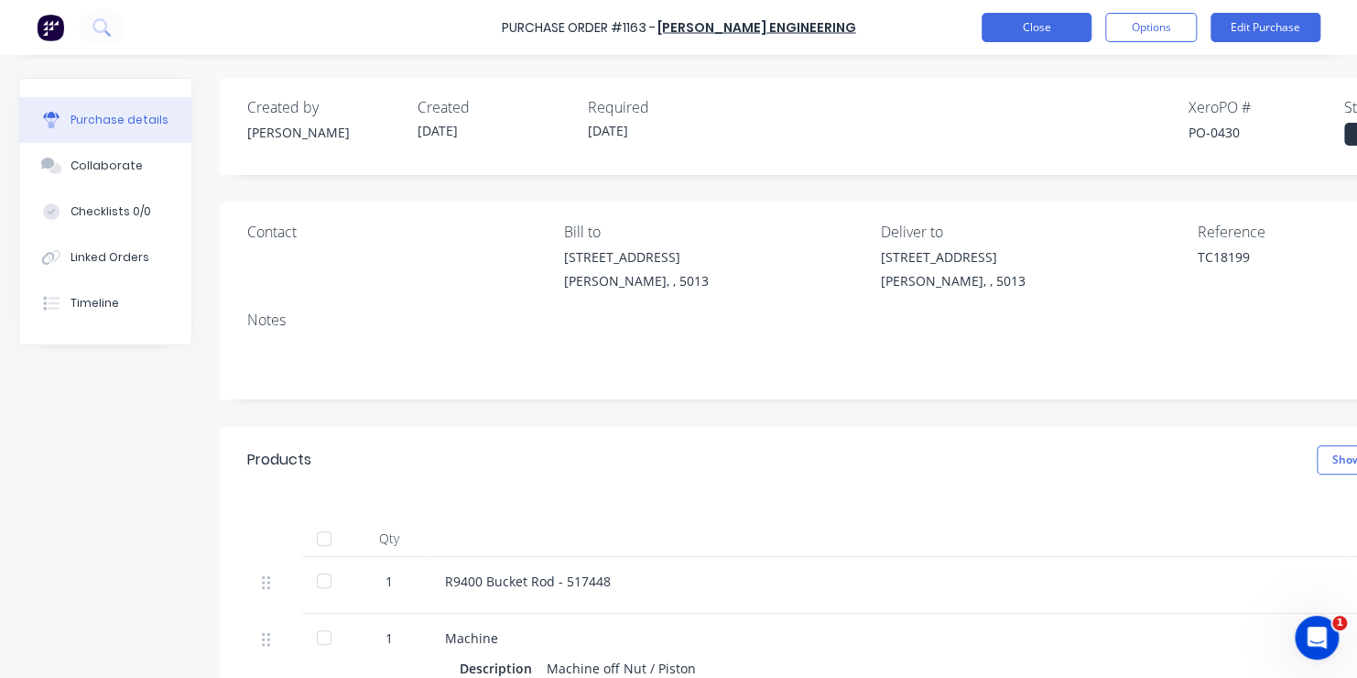
click at [1046, 26] on button "Close" at bounding box center [1037, 27] width 110 height 29
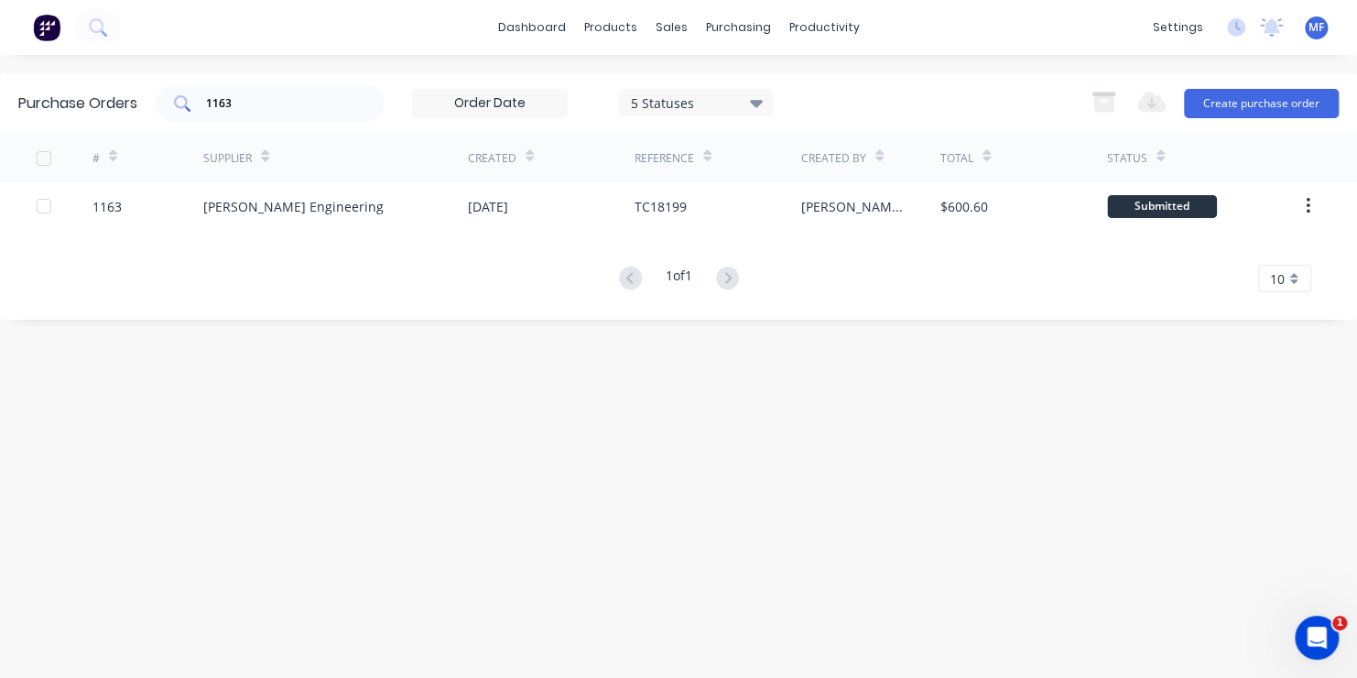
click at [252, 105] on input "1163" at bounding box center [280, 103] width 152 height 18
type input "1164"
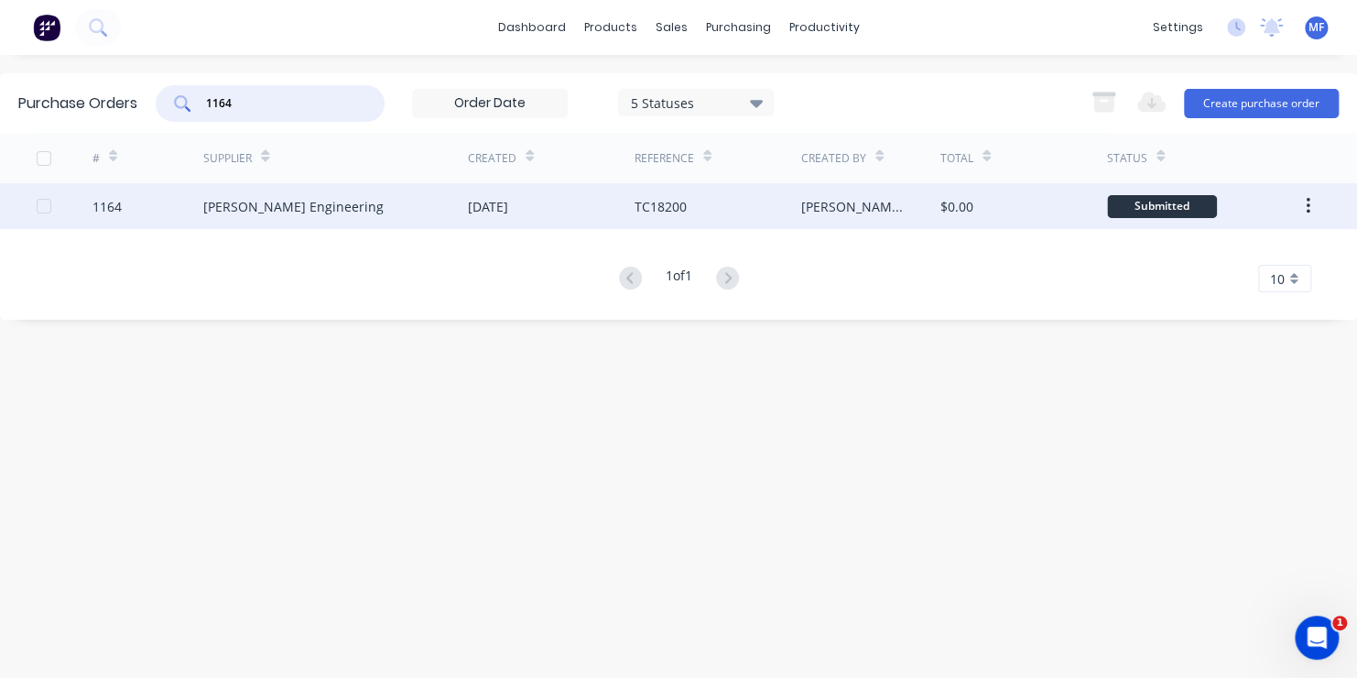
click at [1167, 201] on div "Submitted" at bounding box center [1162, 206] width 110 height 23
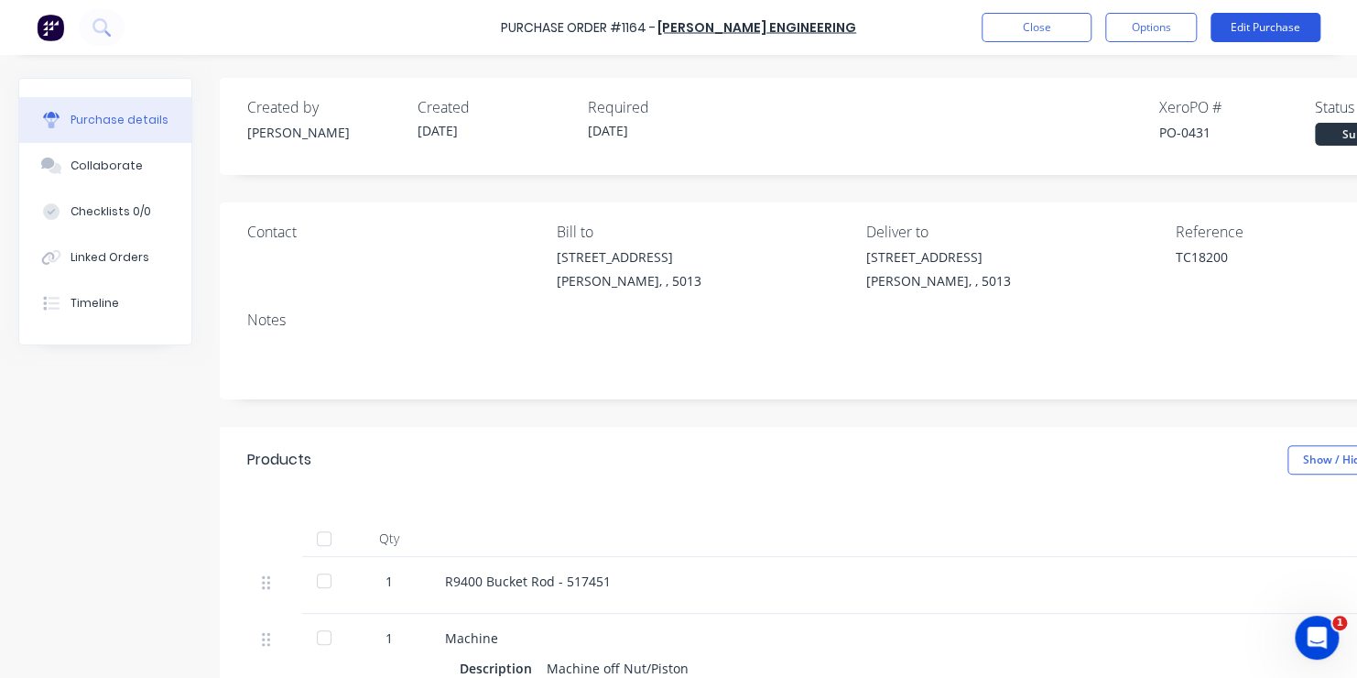
click at [1256, 29] on button "Edit Purchase" at bounding box center [1266, 27] width 110 height 29
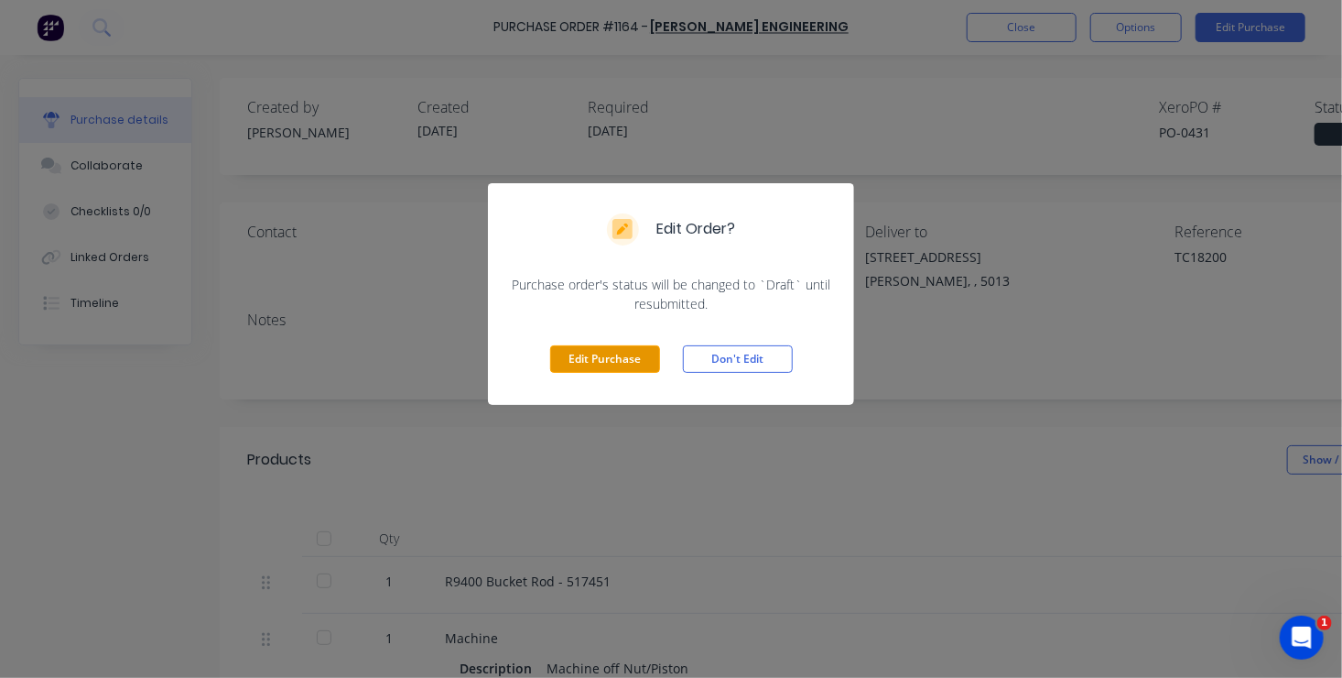
click at [618, 361] on button "Edit Purchase" at bounding box center [605, 358] width 110 height 27
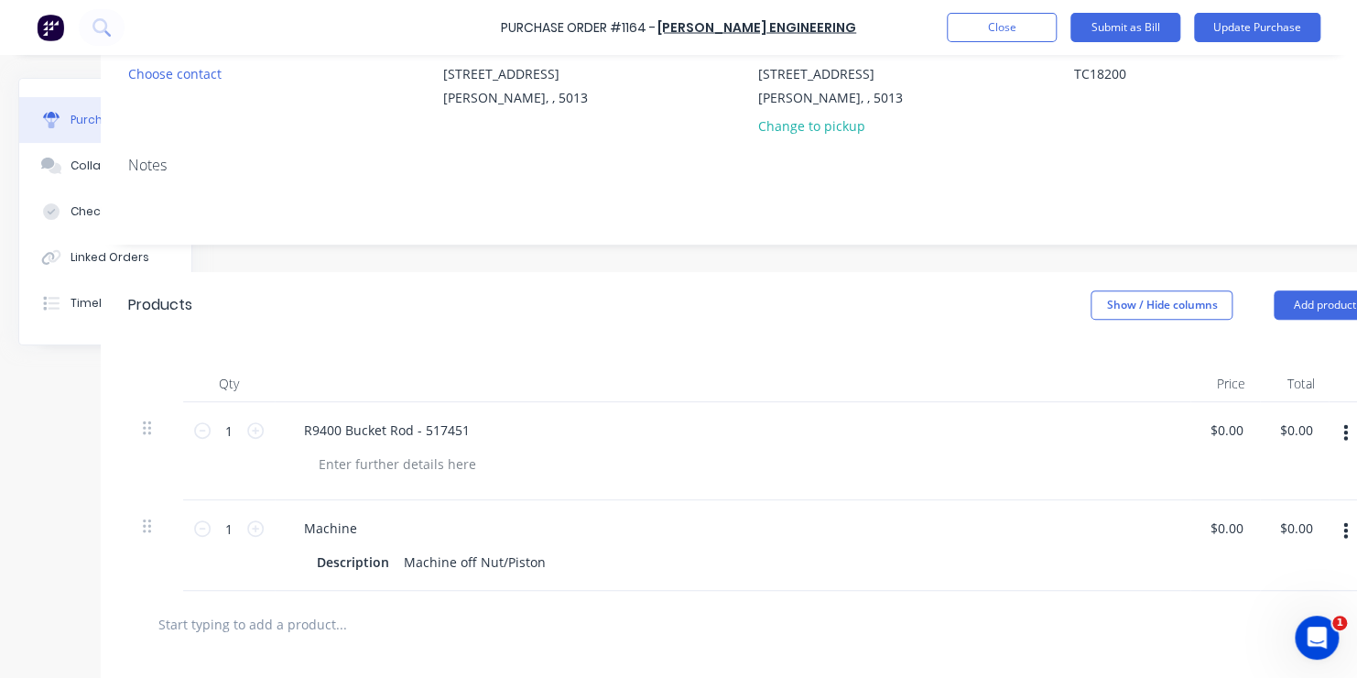
scroll to position [183, 147]
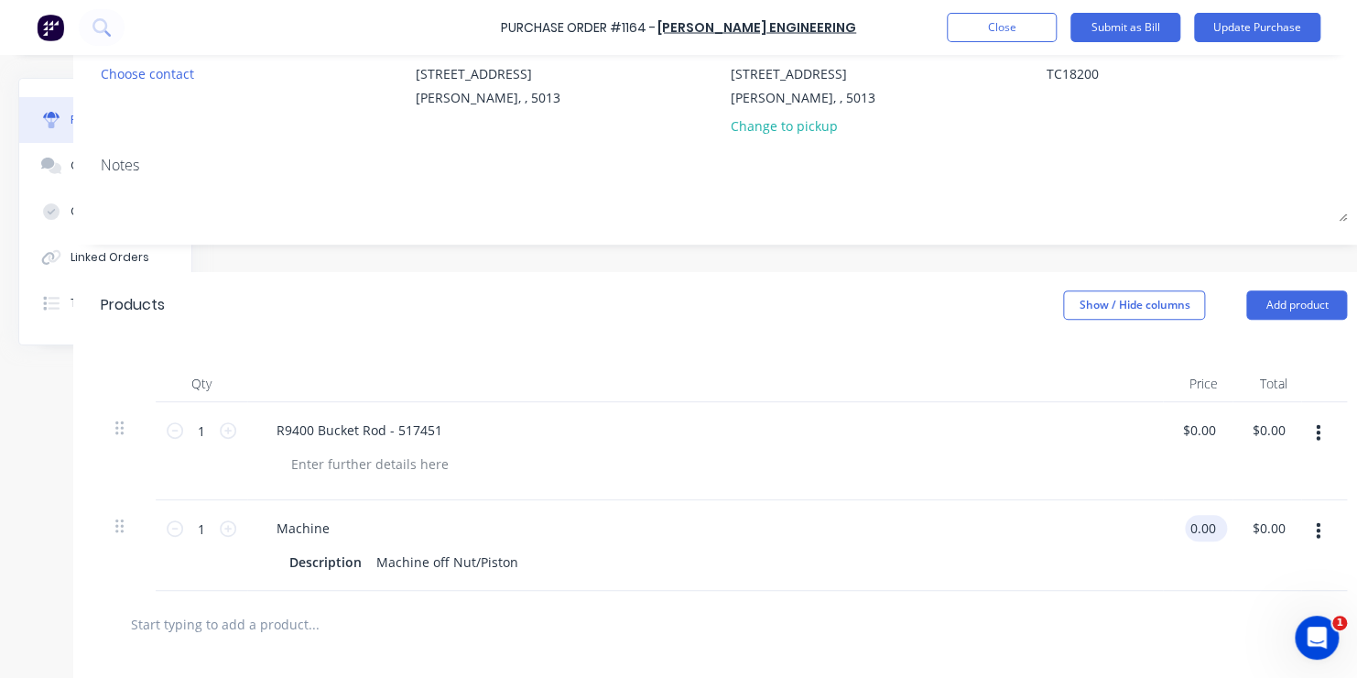
click at [1194, 529] on input "0.00" at bounding box center [1202, 528] width 35 height 27
click at [1198, 525] on input "0.00" at bounding box center [1202, 528] width 35 height 27
type input "$546.00"
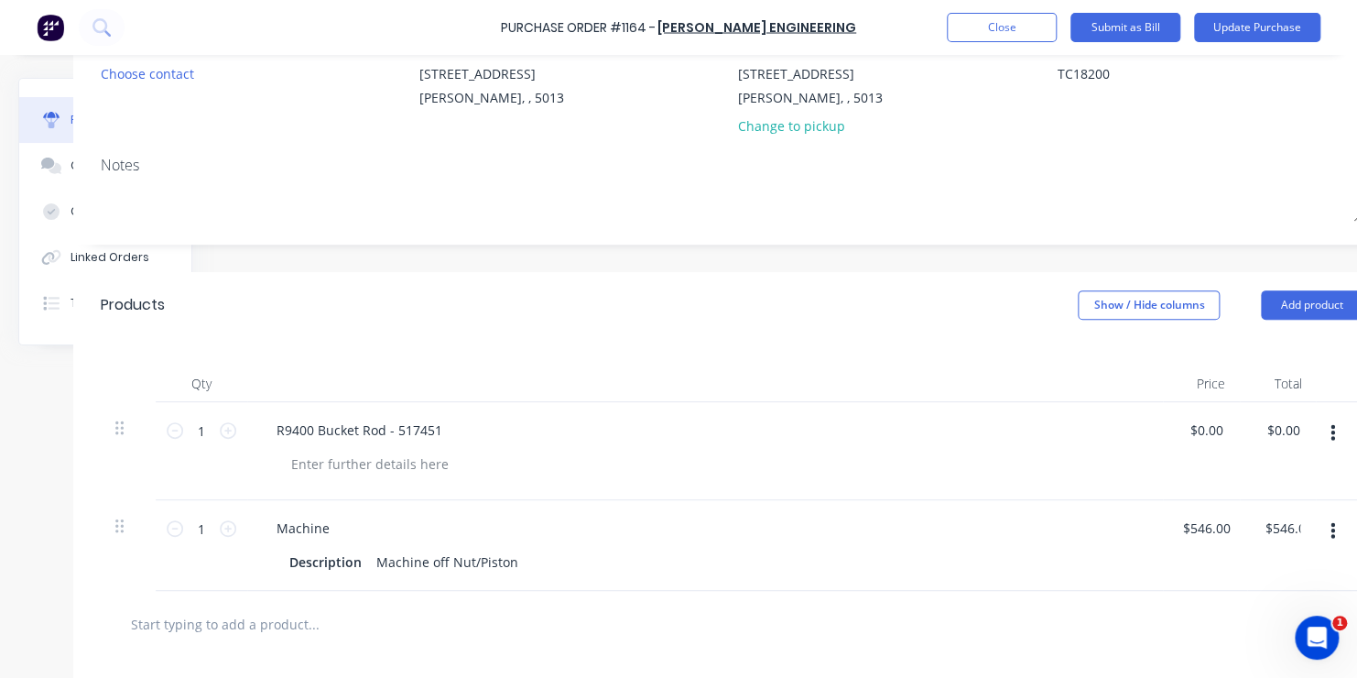
click at [1215, 561] on div "$546.00 0546.00" at bounding box center [1205, 545] width 84 height 91
click at [1254, 25] on button "Update Purchase" at bounding box center [1257, 27] width 126 height 29
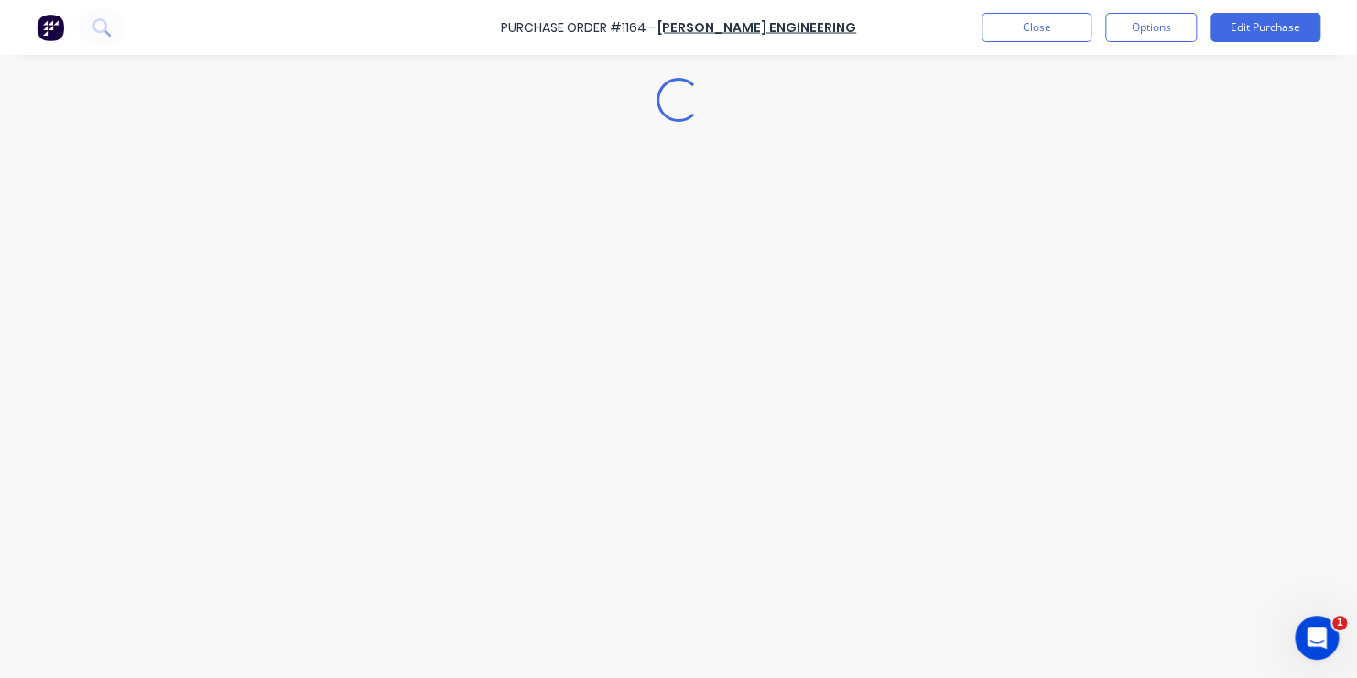
scroll to position [0, 0]
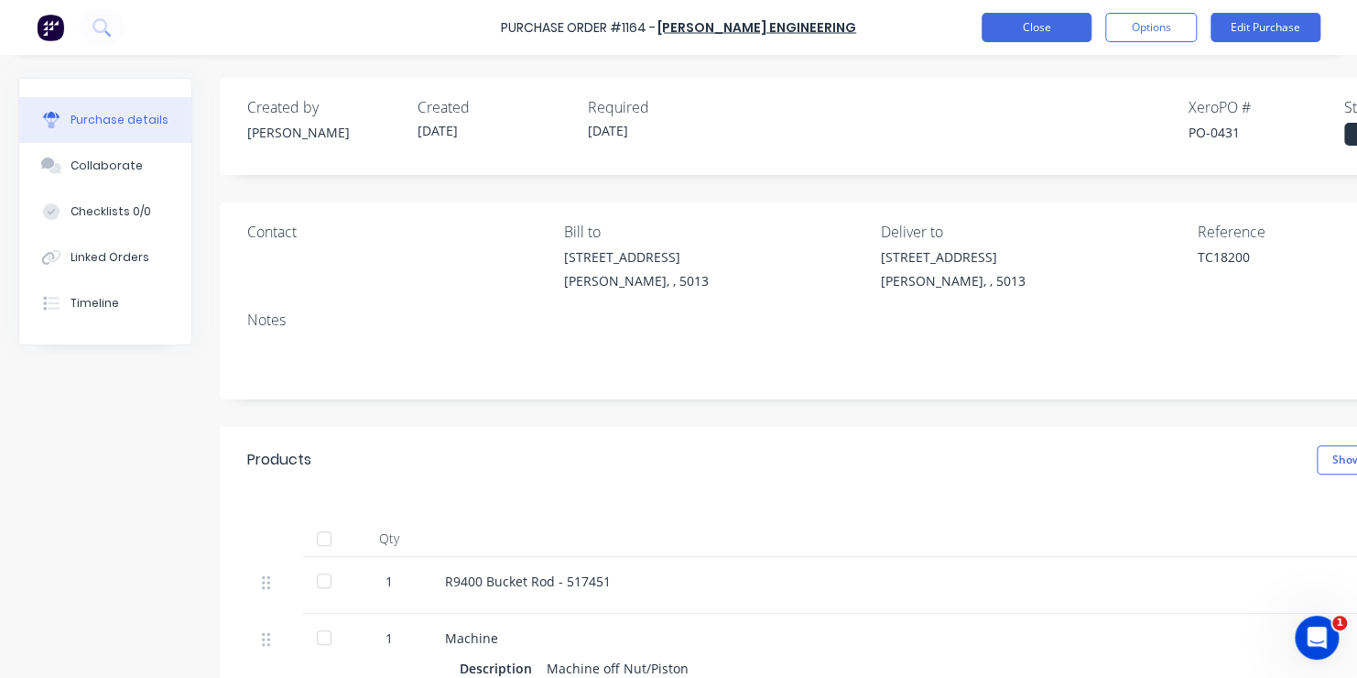
click at [1026, 30] on button "Close" at bounding box center [1037, 27] width 110 height 29
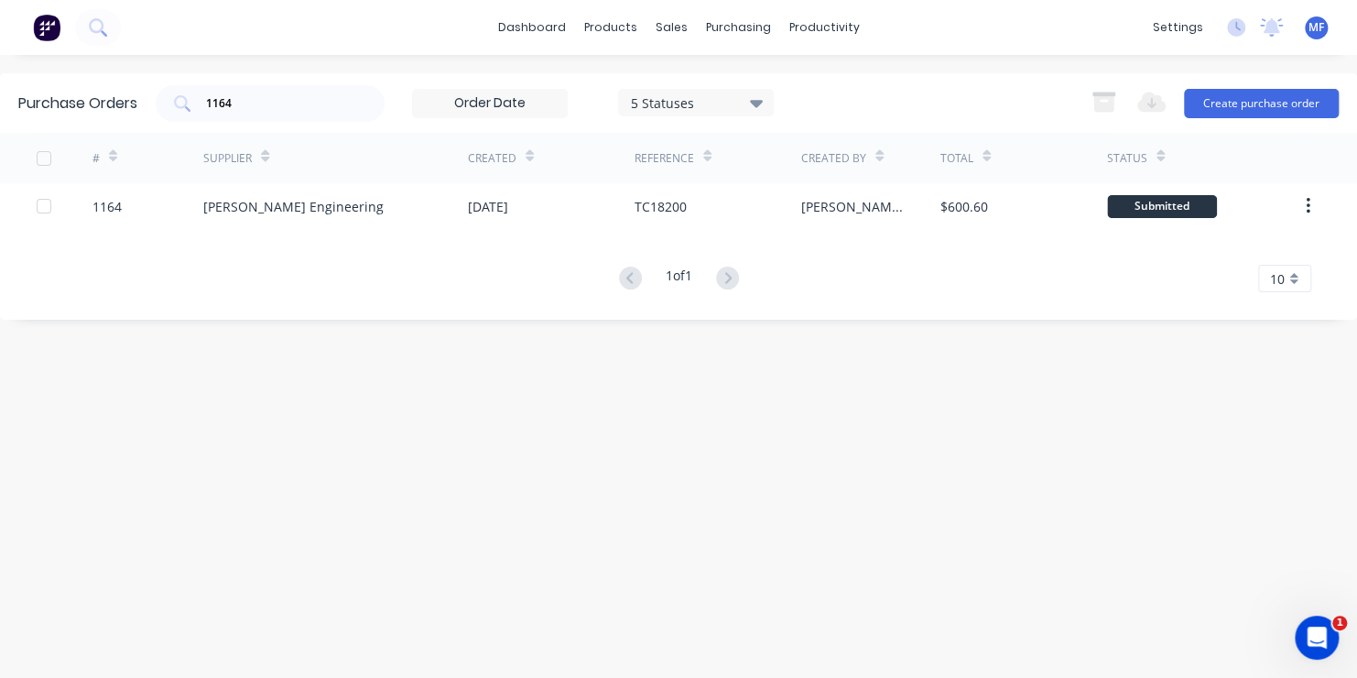
click at [1318, 26] on span "MF" at bounding box center [1316, 27] width 16 height 16
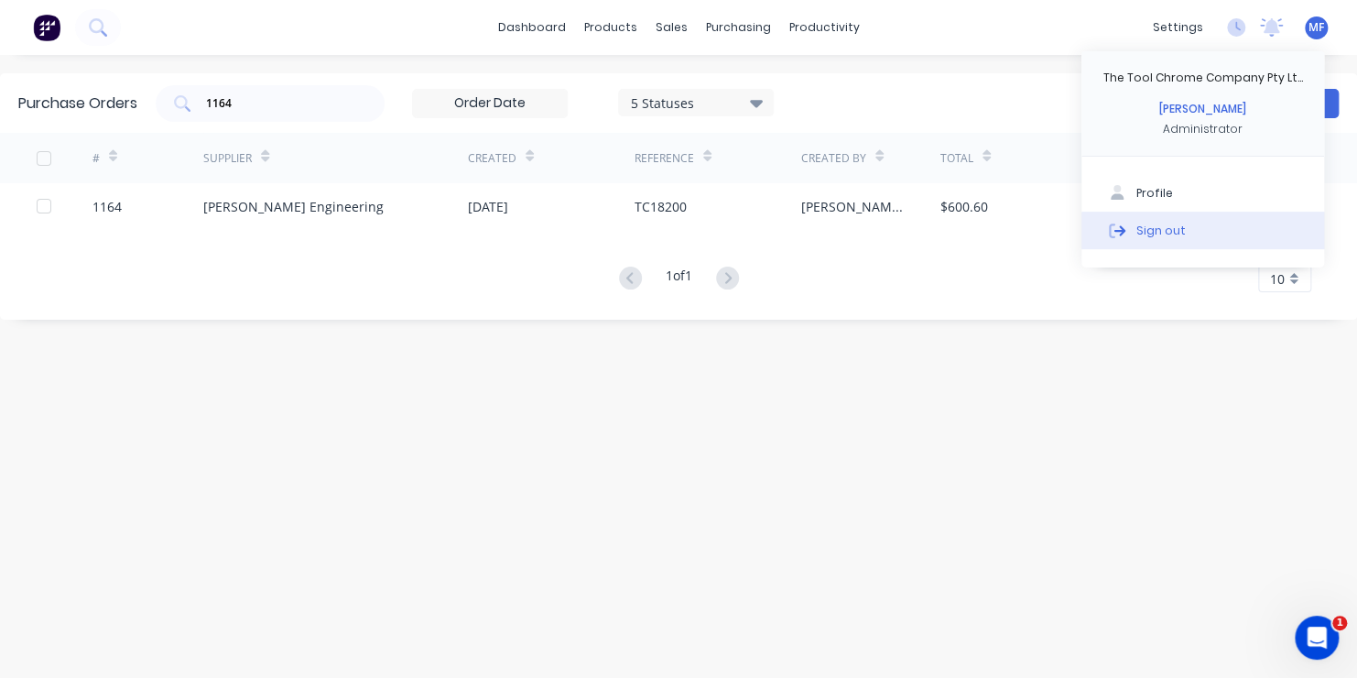
click at [1173, 228] on div "Sign out" at bounding box center [1160, 230] width 49 height 16
